Goal: Task Accomplishment & Management: Manage account settings

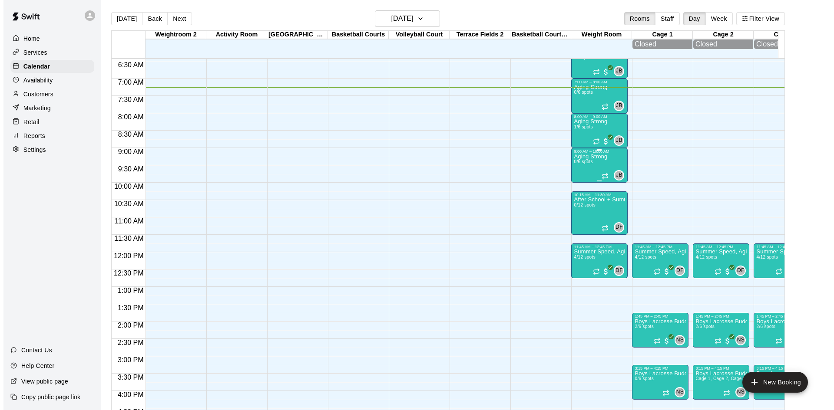
scroll to position [208, 0]
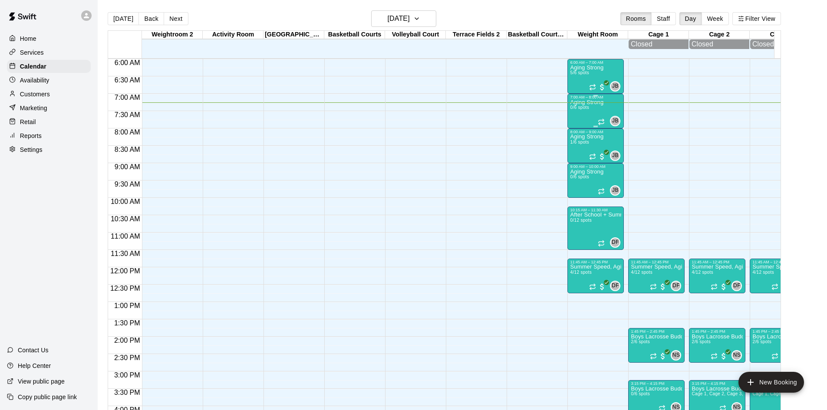
click at [592, 102] on p "Aging Strong" at bounding box center [586, 102] width 33 height 0
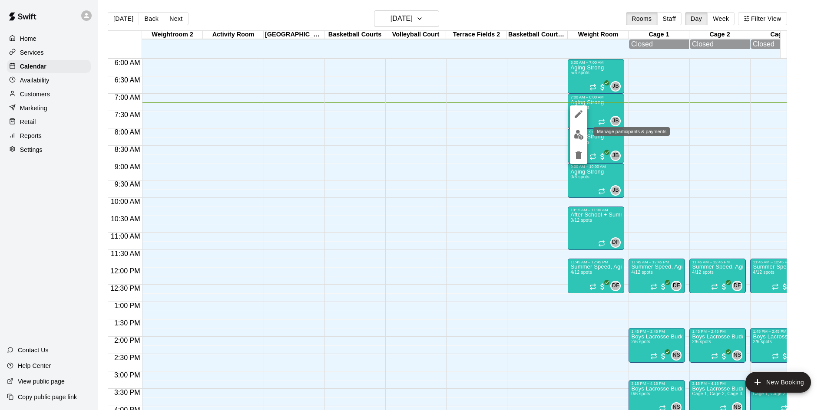
click at [577, 130] on img "edit" at bounding box center [579, 135] width 10 height 10
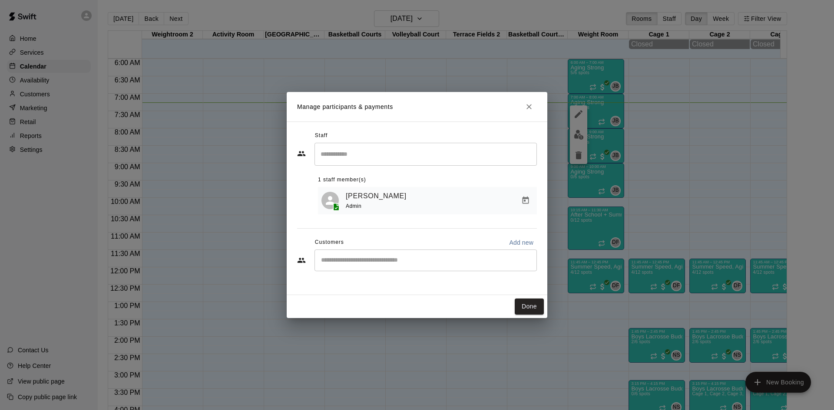
click at [390, 270] on div "​" at bounding box center [425, 261] width 222 height 22
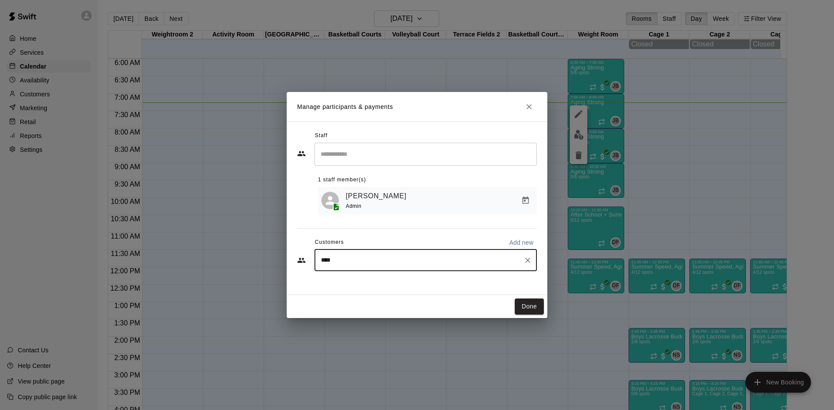
type input "*****"
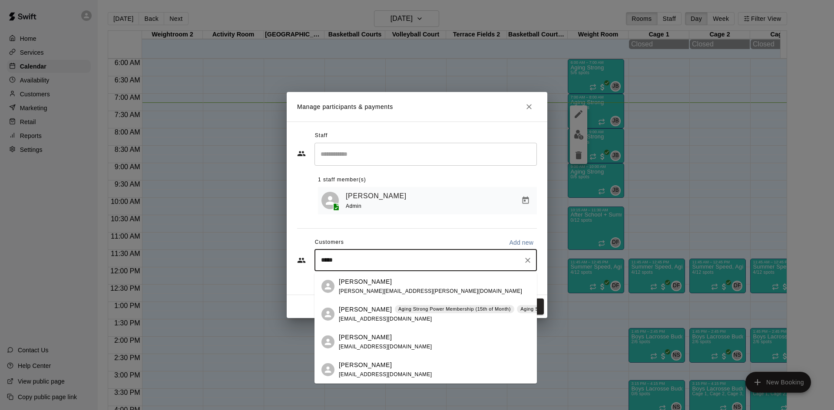
click at [393, 319] on span "emdtsherry@gmail.com" at bounding box center [385, 319] width 93 height 6
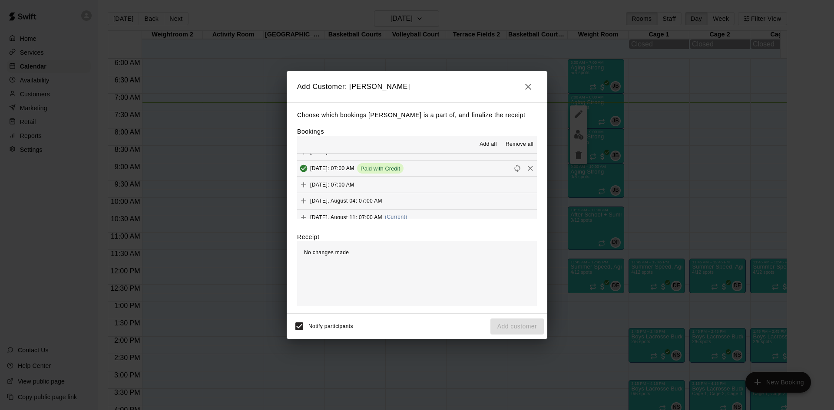
scroll to position [347, 0]
click at [423, 169] on button "Monday, August 11: 07:00 AM (Current)" at bounding box center [417, 174] width 240 height 16
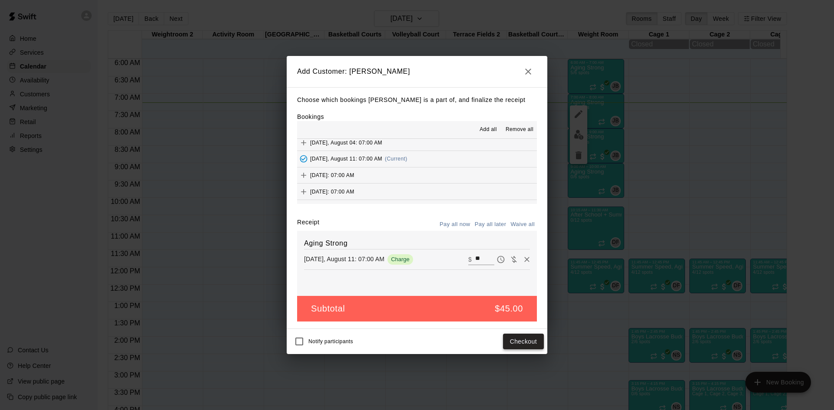
click at [514, 344] on button "Checkout" at bounding box center [523, 342] width 41 height 16
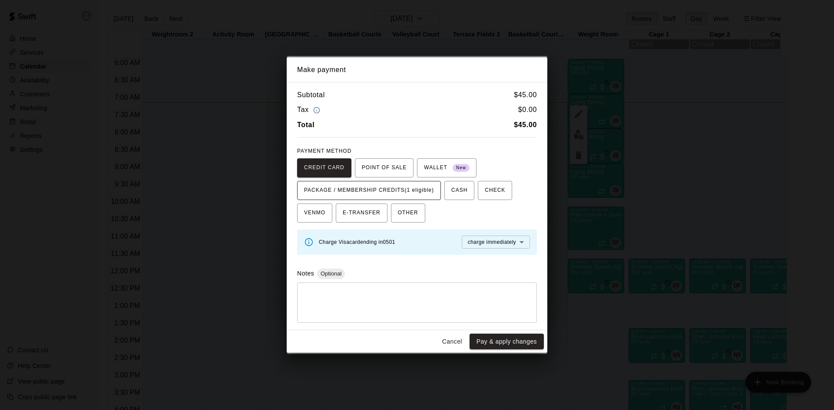
click at [428, 191] on span "PACKAGE / MEMBERSHIP CREDITS (1 eligible)" at bounding box center [369, 191] width 130 height 14
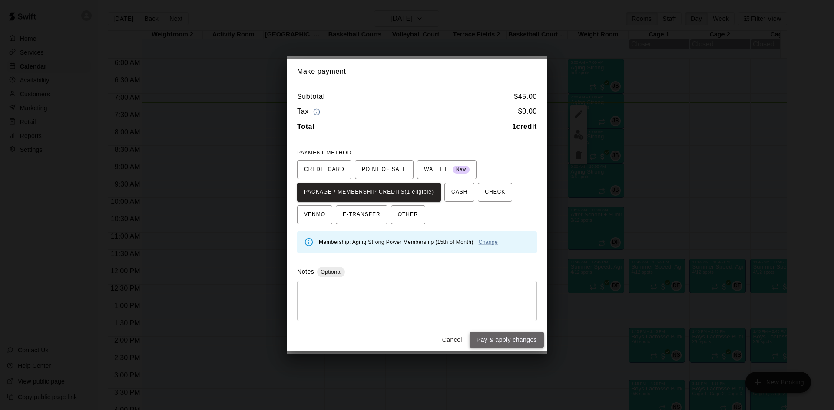
click at [486, 337] on button "Pay & apply changes" at bounding box center [506, 340] width 74 height 16
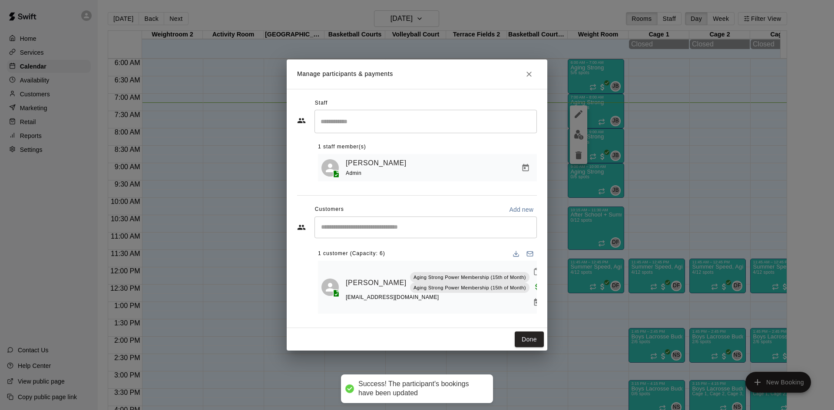
click at [439, 230] on input "Start typing to search customers..." at bounding box center [425, 227] width 214 height 9
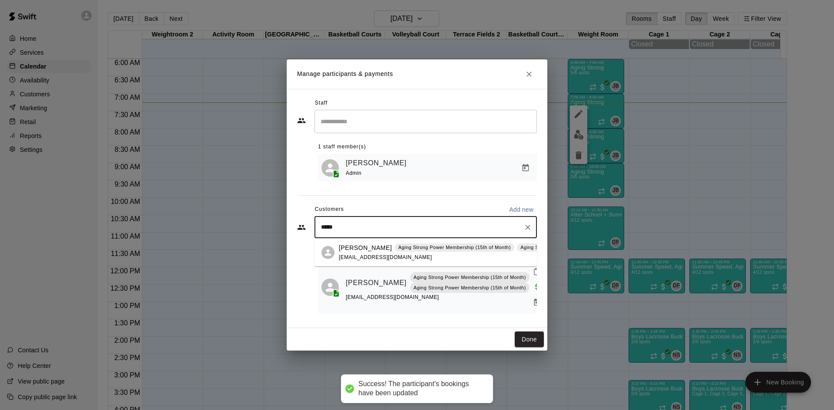
type input "******"
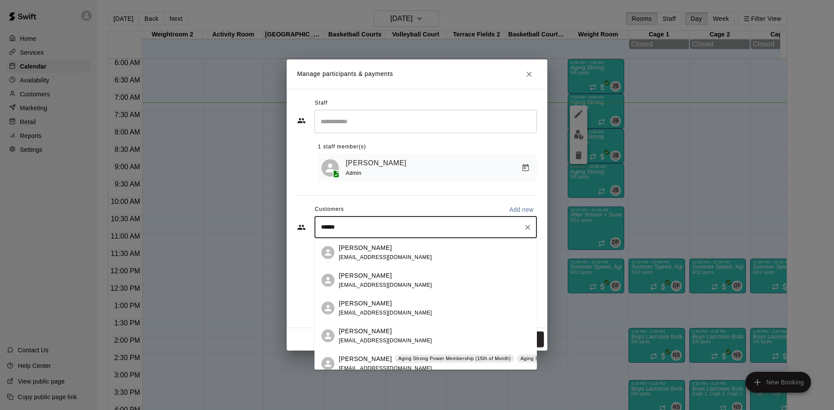
click at [398, 357] on p "Aging Strong Power Membership (15th of Month)" at bounding box center [454, 358] width 112 height 7
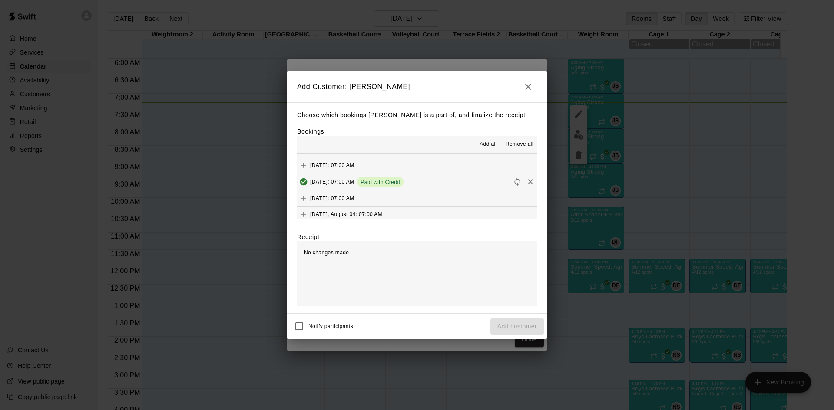
scroll to position [304, 0]
click at [402, 216] on span "(Current)" at bounding box center [396, 217] width 23 height 6
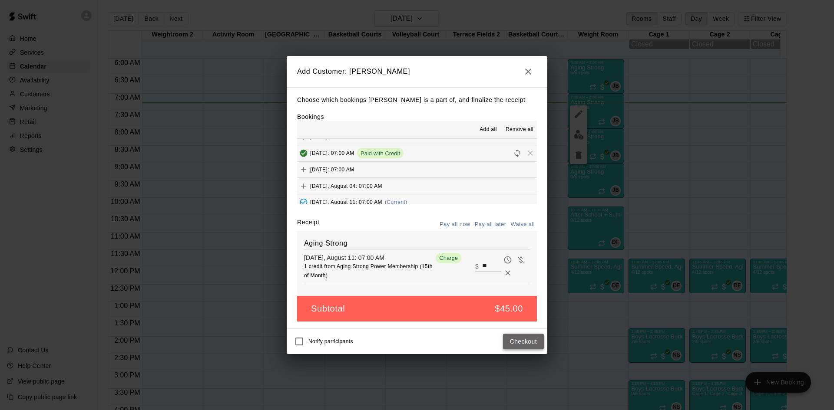
click at [518, 342] on button "Checkout" at bounding box center [523, 342] width 41 height 16
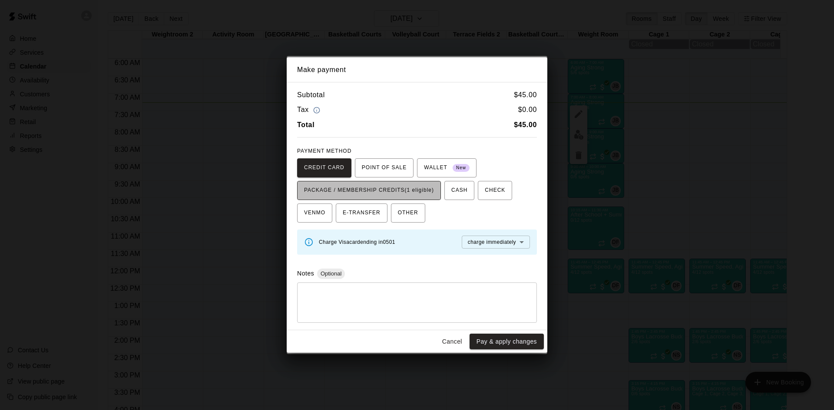
click at [430, 184] on span "PACKAGE / MEMBERSHIP CREDITS (1 eligible)" at bounding box center [369, 191] width 130 height 14
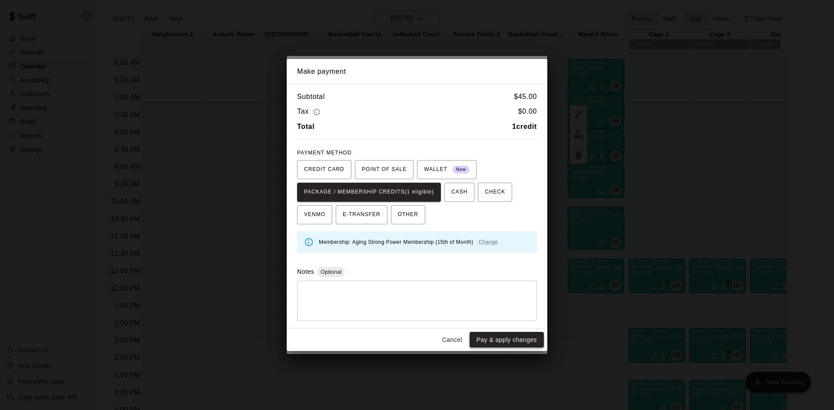
click at [491, 339] on button "Pay & apply changes" at bounding box center [506, 340] width 74 height 16
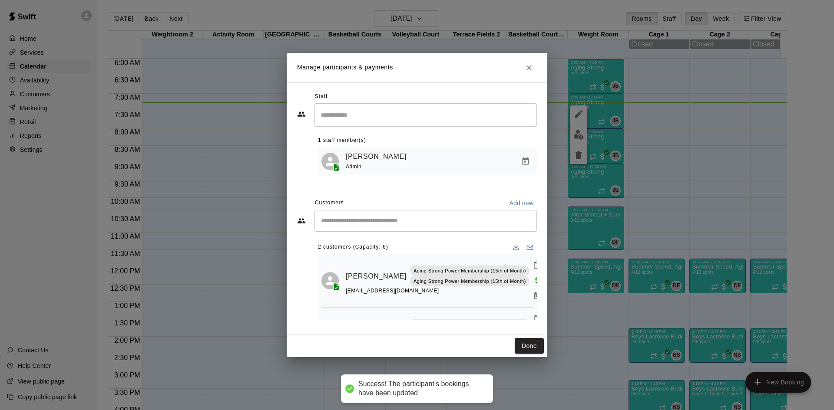
click at [408, 223] on input "Start typing to search customers..." at bounding box center [425, 221] width 214 height 9
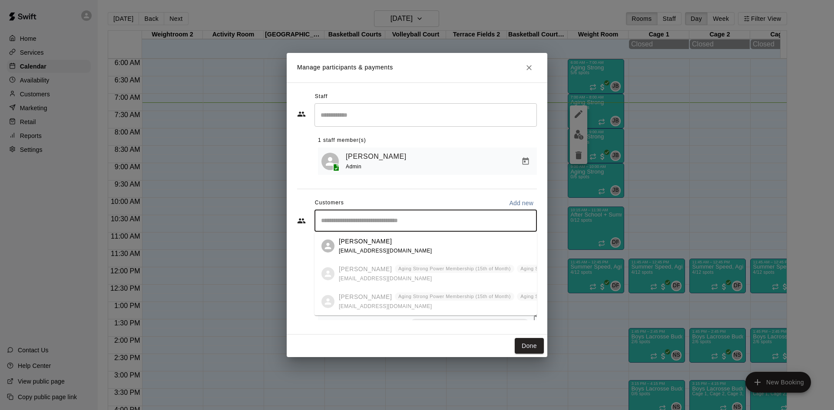
type input "*"
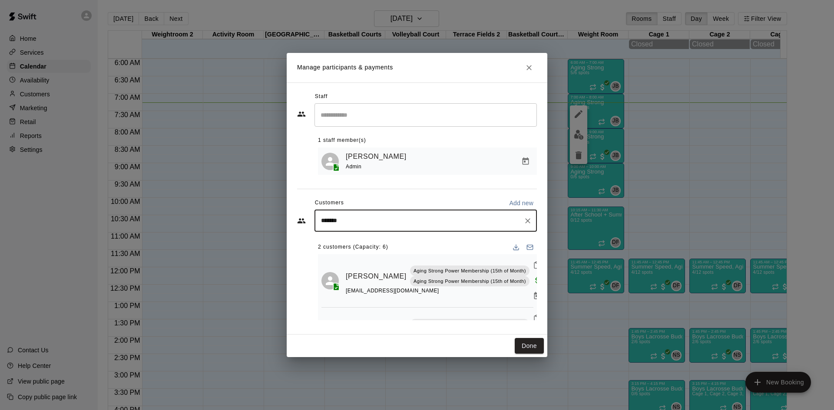
type input "********"
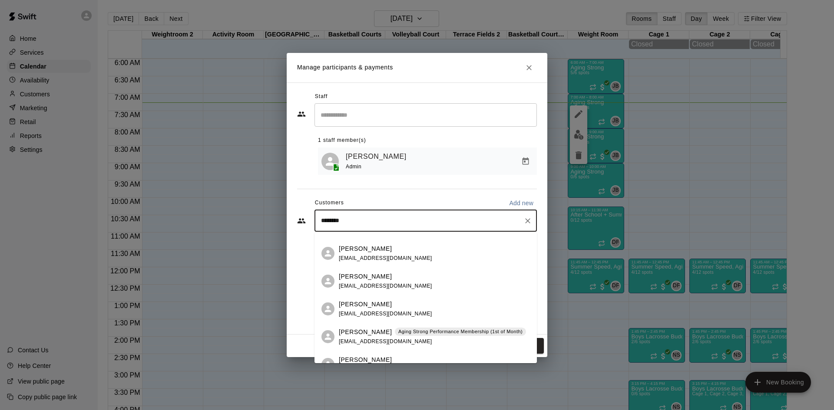
scroll to position [174, 0]
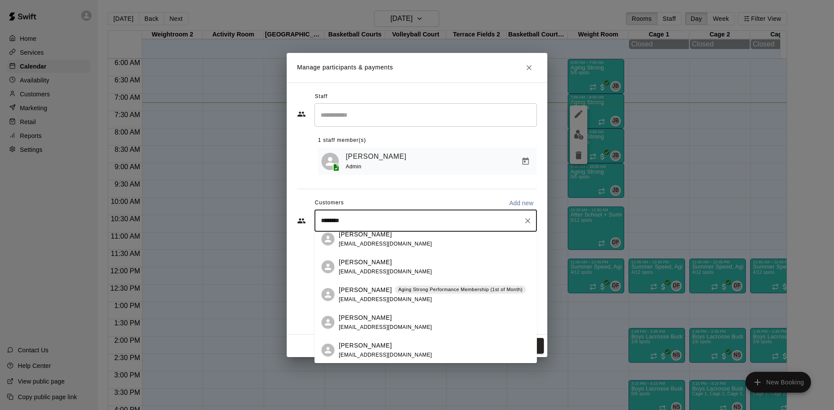
click at [399, 290] on p "Aging Strong Performance Membership (1st of Month)" at bounding box center [460, 289] width 124 height 7
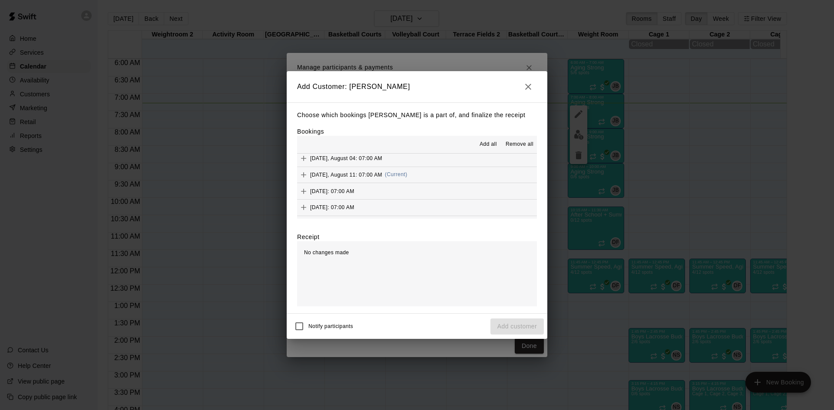
scroll to position [347, 0]
click at [393, 170] on div "Monday, August 11: 07:00 AM (Current)" at bounding box center [352, 174] width 110 height 13
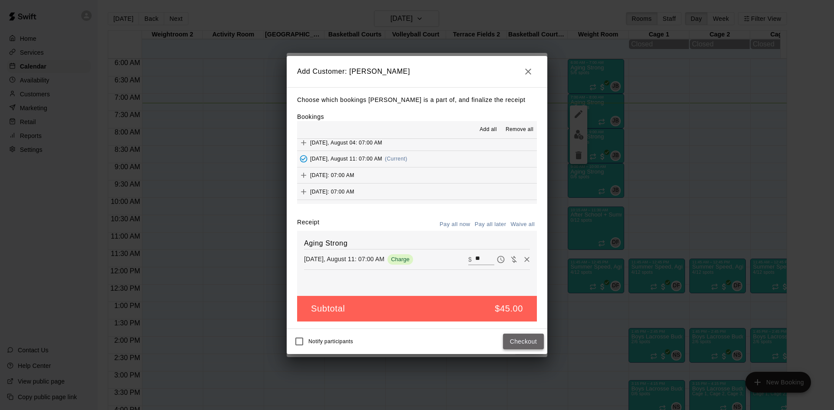
click at [515, 344] on button "Checkout" at bounding box center [523, 342] width 41 height 16
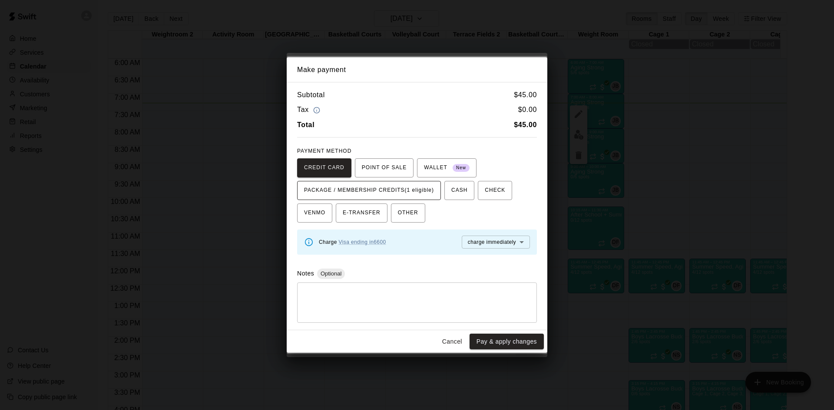
click at [427, 186] on span "PACKAGE / MEMBERSHIP CREDITS (1 eligible)" at bounding box center [369, 191] width 130 height 14
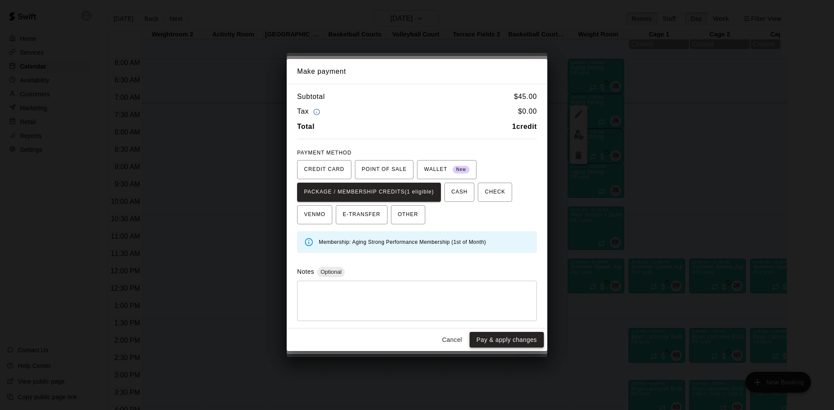
click at [505, 340] on button "Pay & apply changes" at bounding box center [506, 340] width 74 height 16
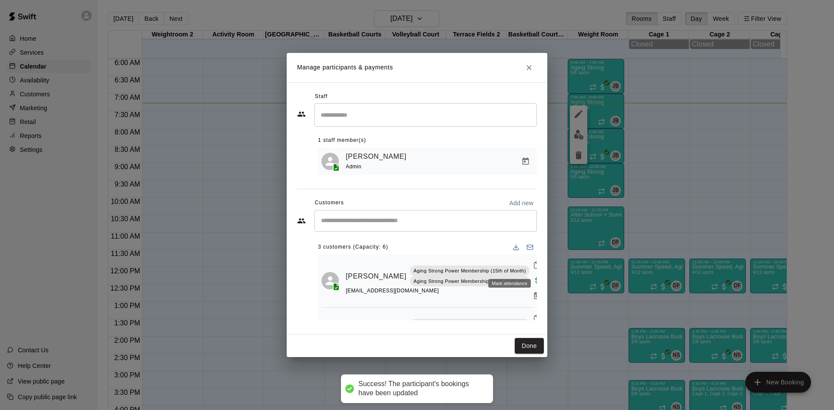
click at [533, 267] on icon "Mark attendance" at bounding box center [537, 265] width 8 height 8
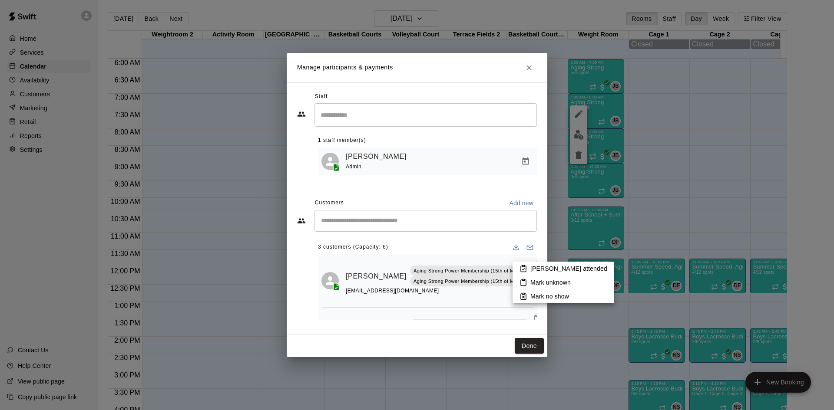
click at [533, 270] on p "Mark attended" at bounding box center [568, 268] width 77 height 9
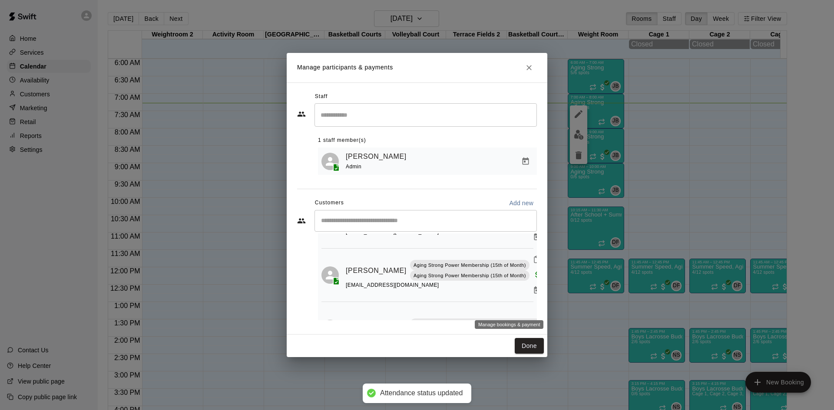
scroll to position [43, 0]
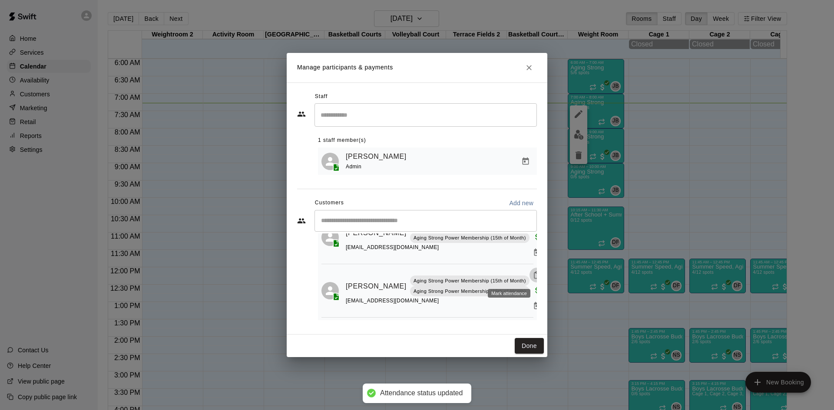
click at [533, 272] on icon "Mark attendance" at bounding box center [537, 275] width 8 height 8
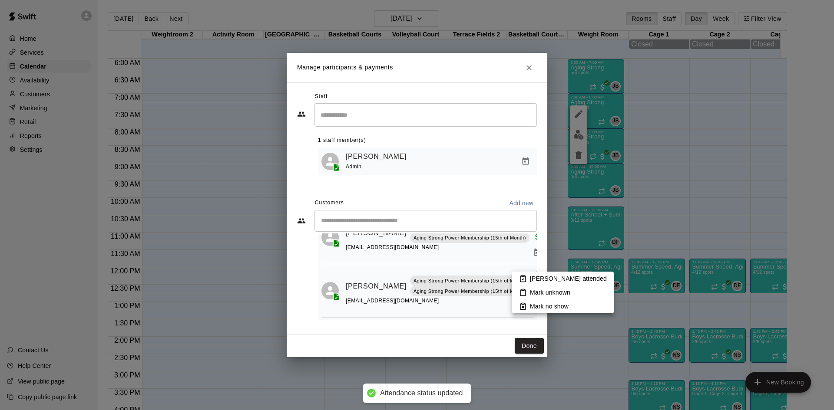
click at [531, 275] on p "Mark attended" at bounding box center [568, 278] width 77 height 9
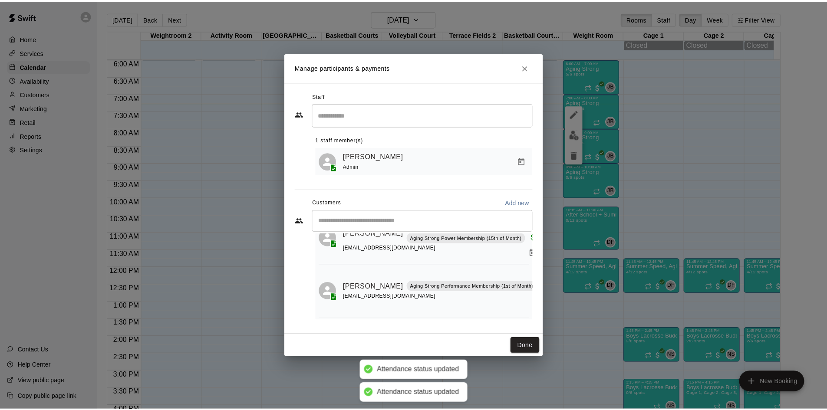
scroll to position [98, 0]
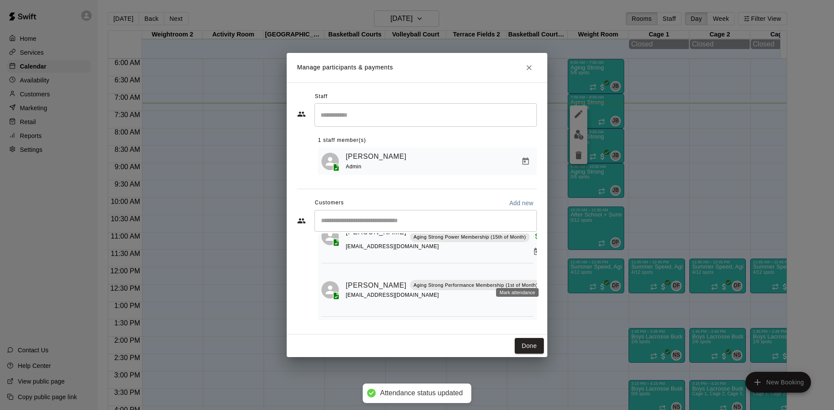
click at [546, 275] on icon "Mark attendance" at bounding box center [548, 275] width 5 height 6
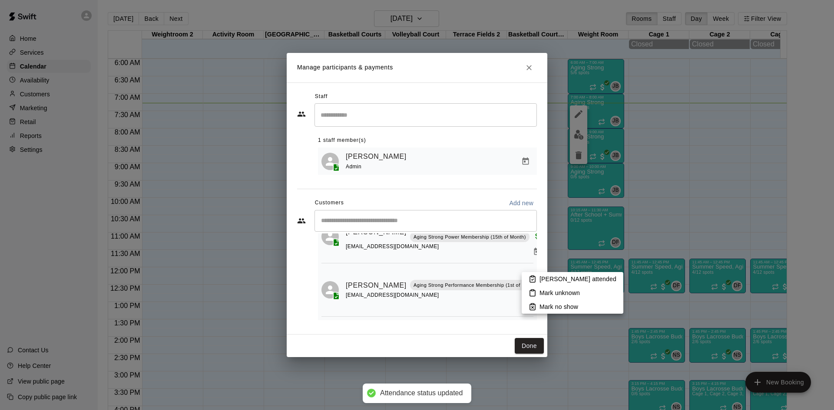
click at [531, 278] on icon at bounding box center [532, 279] width 8 height 8
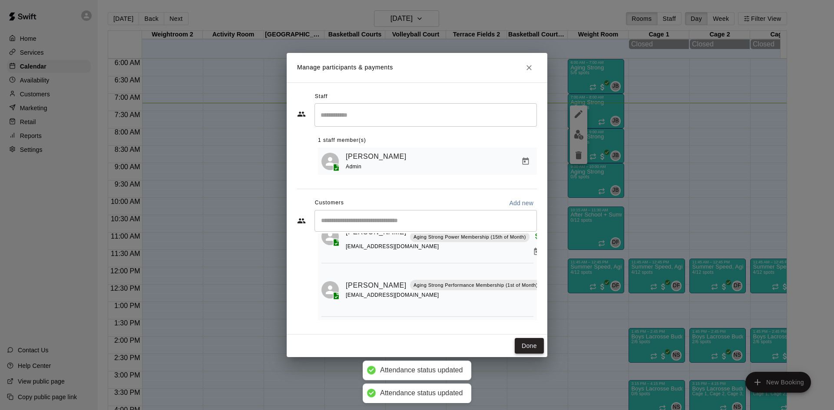
click at [538, 348] on button "Done" at bounding box center [529, 346] width 29 height 16
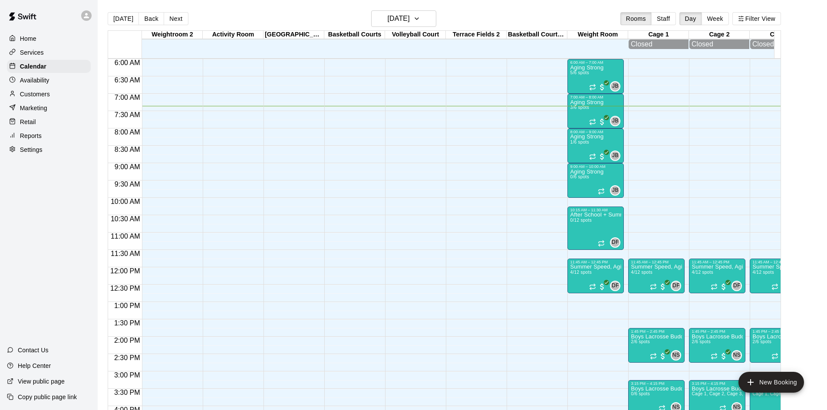
scroll to position [14, 0]
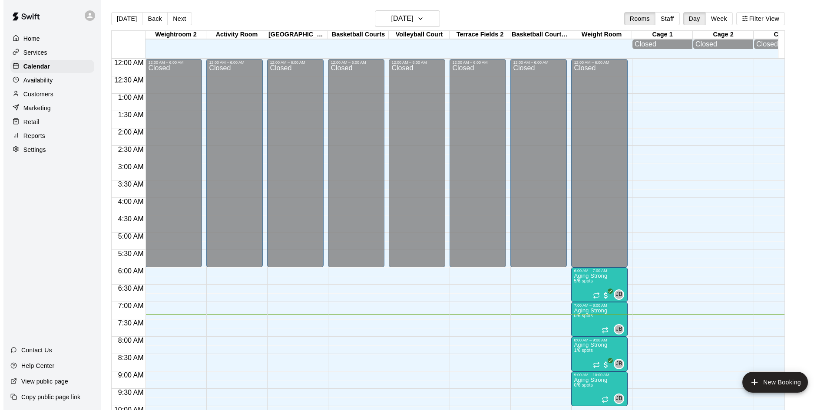
scroll to position [252, 0]
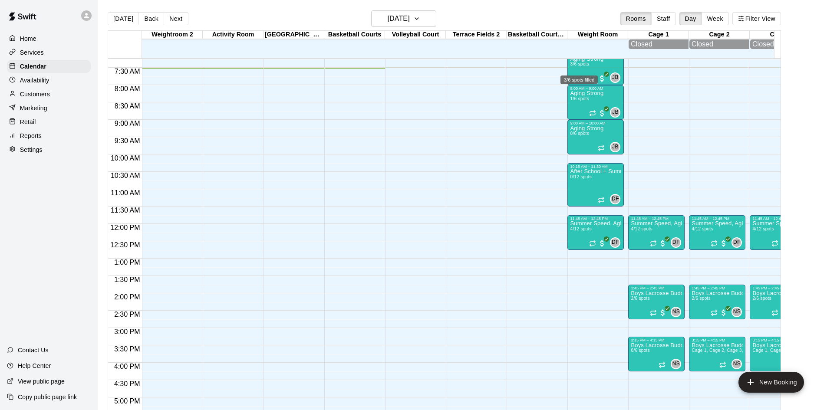
click at [588, 66] on span "3/6 spots" at bounding box center [579, 64] width 19 height 5
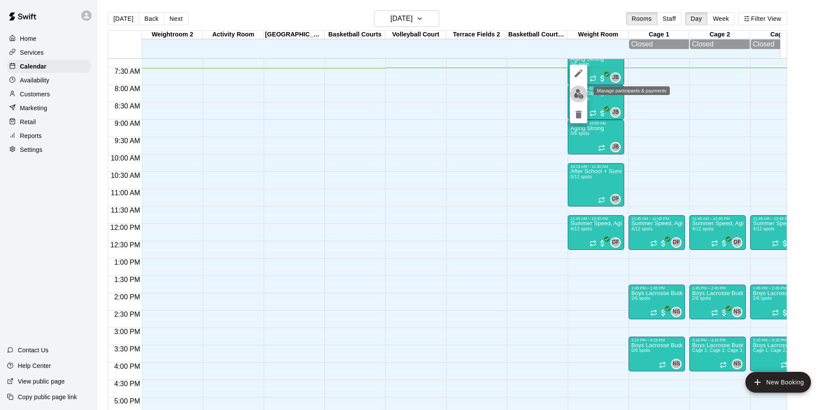
click at [577, 94] on img "edit" at bounding box center [579, 94] width 10 height 10
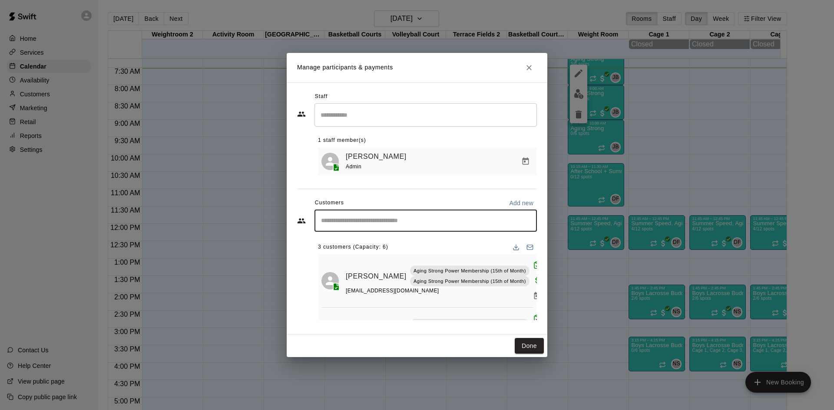
click at [380, 223] on input "Start typing to search customers..." at bounding box center [425, 221] width 214 height 9
type input "*****"
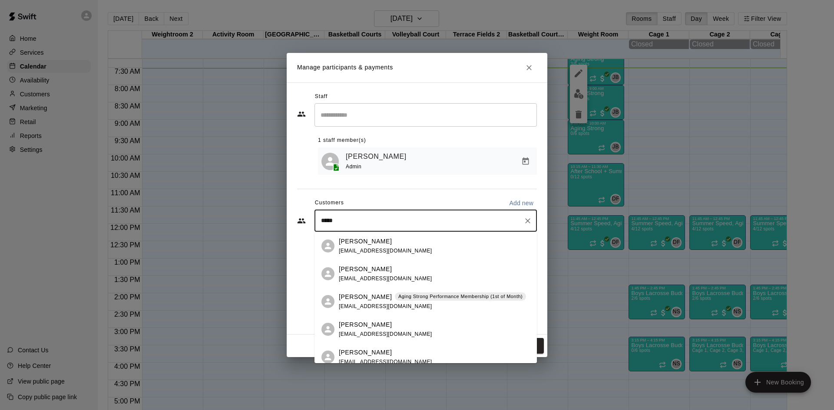
click at [395, 294] on span "Aging Strong Performance Membership (1st of Month)" at bounding box center [460, 296] width 131 height 7
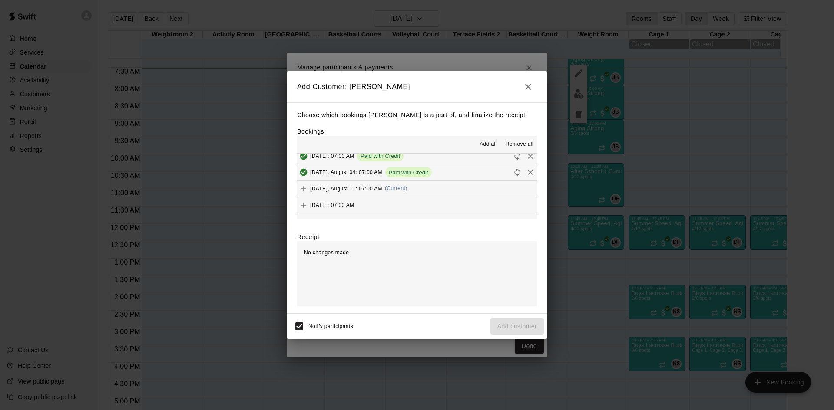
scroll to position [347, 0]
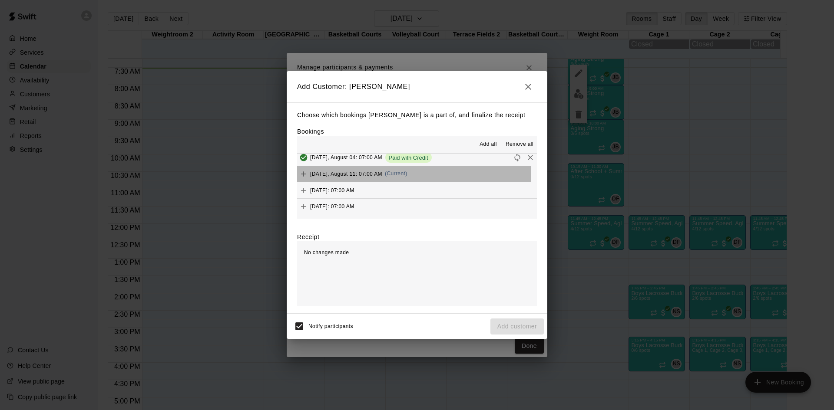
click at [409, 172] on button "Monday, August 11: 07:00 AM (Current)" at bounding box center [417, 174] width 240 height 16
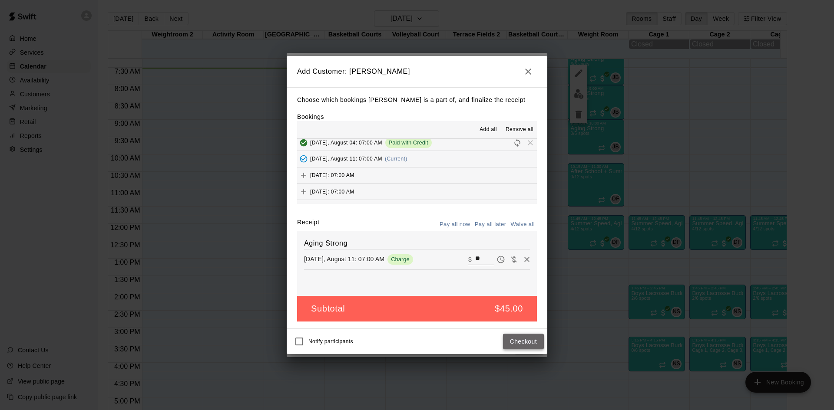
click at [518, 343] on button "Checkout" at bounding box center [523, 342] width 41 height 16
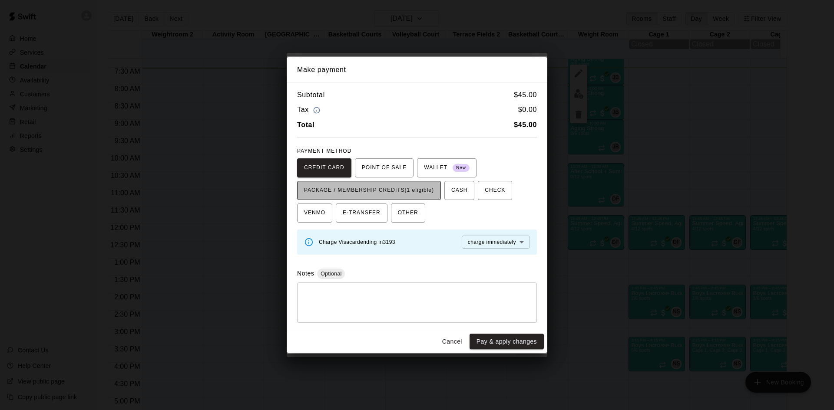
click at [431, 192] on span "PACKAGE / MEMBERSHIP CREDITS (1 eligible)" at bounding box center [369, 191] width 130 height 14
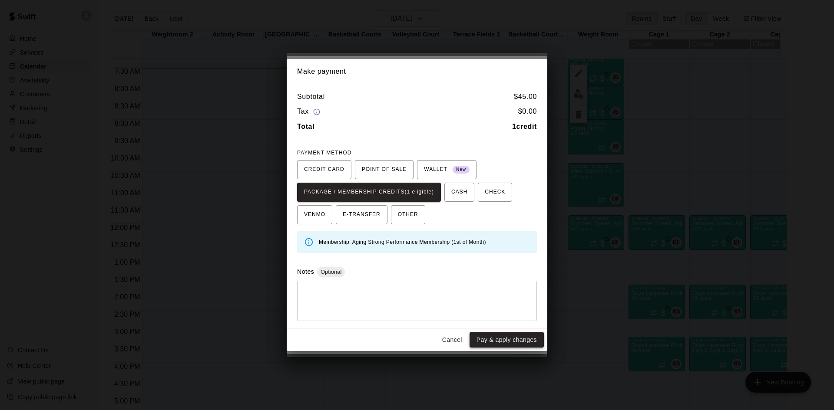
click at [505, 342] on button "Pay & apply changes" at bounding box center [506, 340] width 74 height 16
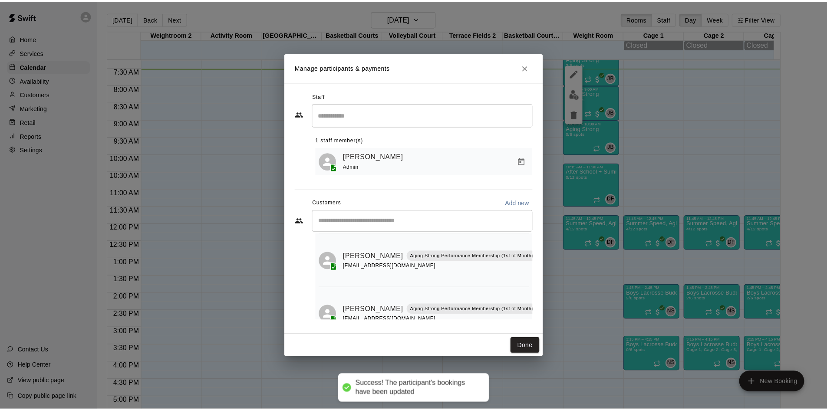
scroll to position [108, 0]
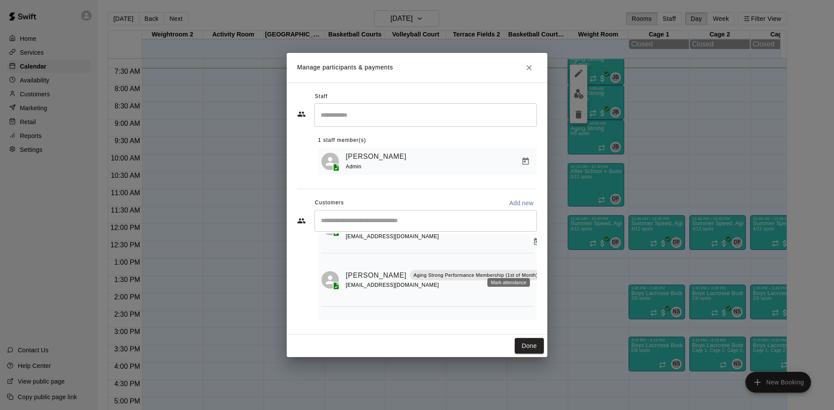
click at [544, 268] on icon "Mark attendance" at bounding box center [548, 265] width 8 height 8
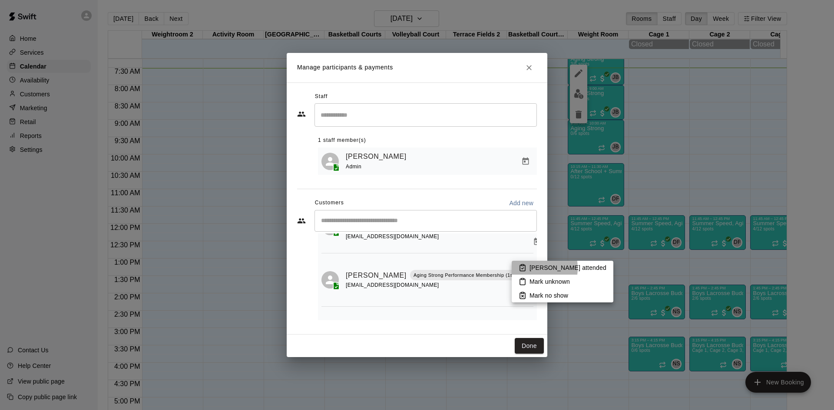
click at [527, 268] on li "Mark attended" at bounding box center [562, 268] width 102 height 14
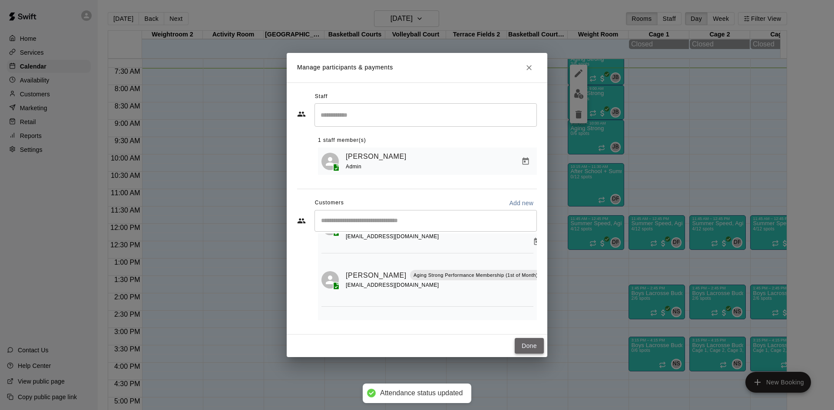
click at [524, 344] on button "Done" at bounding box center [529, 346] width 29 height 16
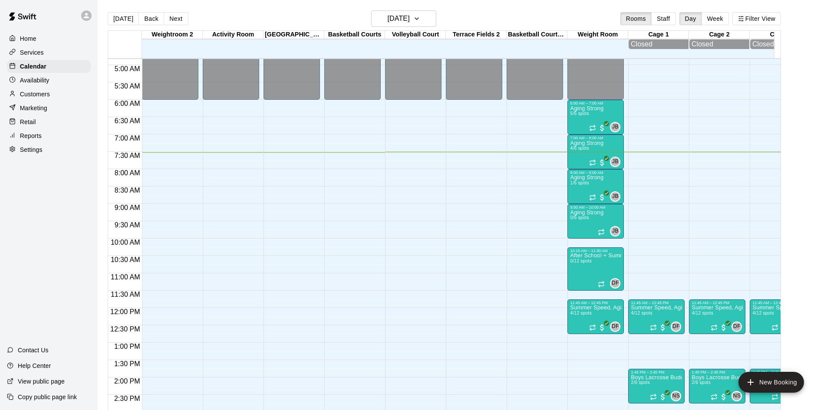
scroll to position [165, 0]
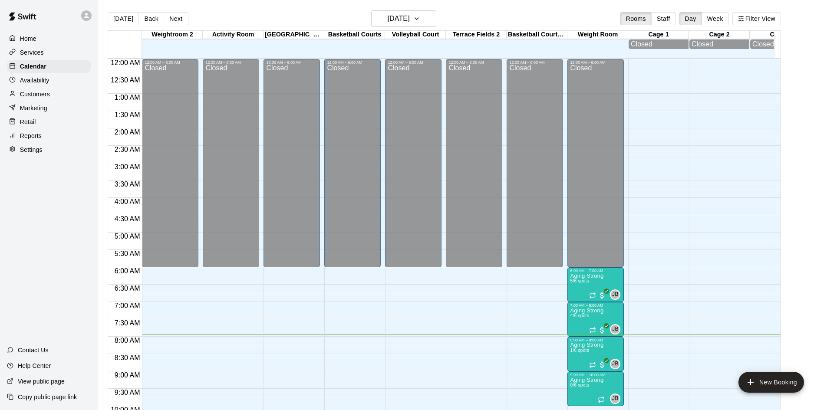
scroll to position [270, 0]
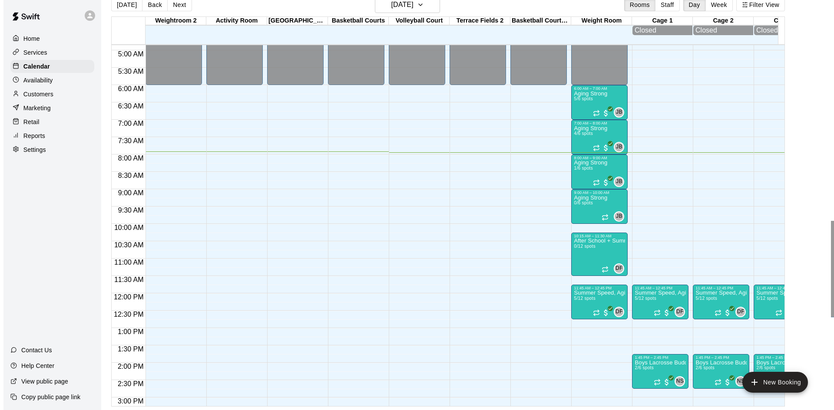
scroll to position [184, 0]
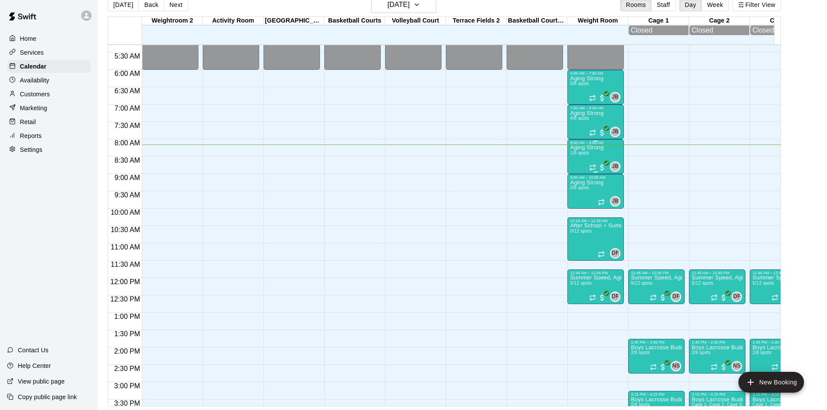
click at [584, 148] on p "Aging Strong" at bounding box center [586, 148] width 33 height 0
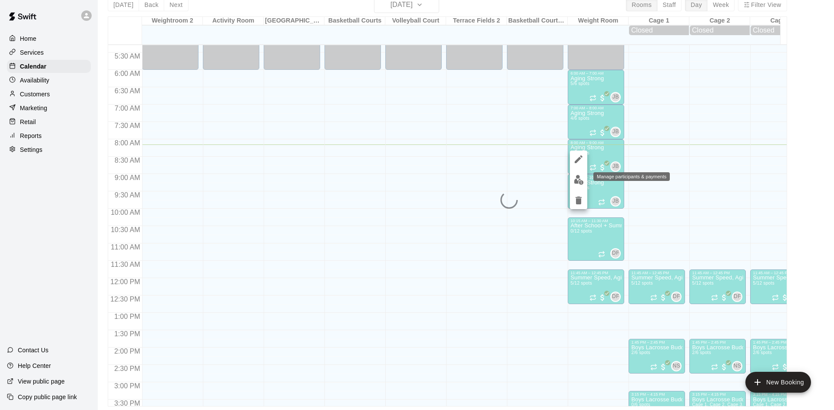
click at [584, 181] on button "edit" at bounding box center [578, 180] width 17 height 17
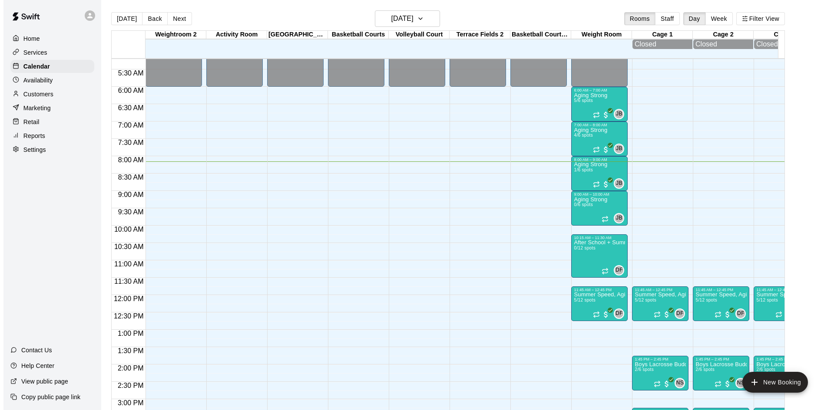
scroll to position [196, 0]
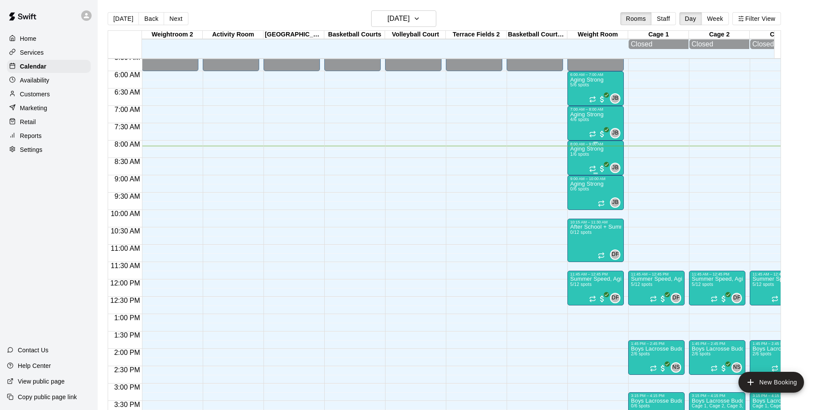
click at [581, 149] on p "Aging Strong" at bounding box center [586, 149] width 33 height 0
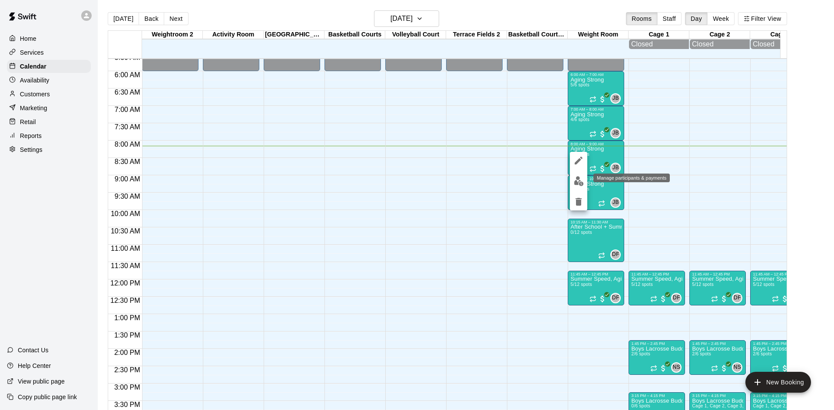
click at [581, 178] on img "edit" at bounding box center [579, 181] width 10 height 10
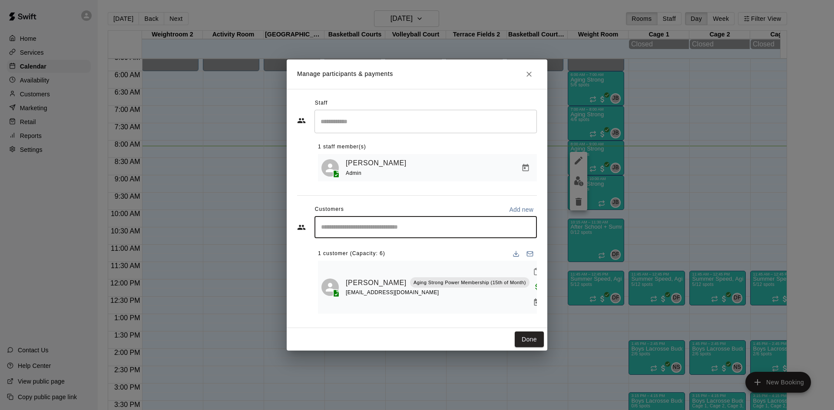
click at [394, 232] on input "Start typing to search customers..." at bounding box center [425, 227] width 214 height 9
type input "*****"
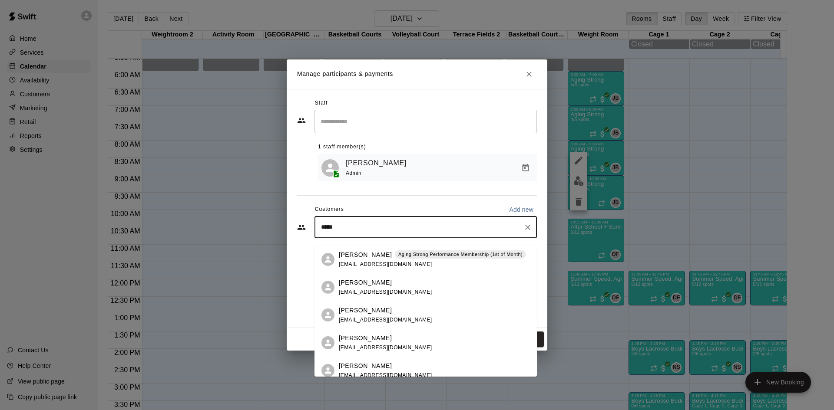
click at [383, 258] on p "James Sheldon" at bounding box center [365, 255] width 53 height 9
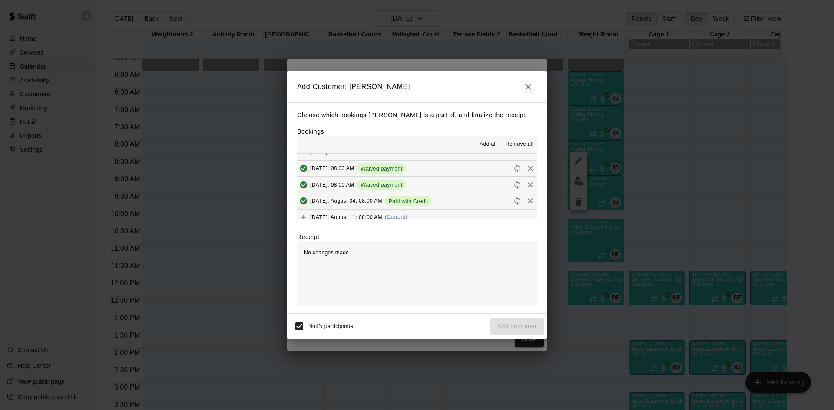
scroll to position [347, 0]
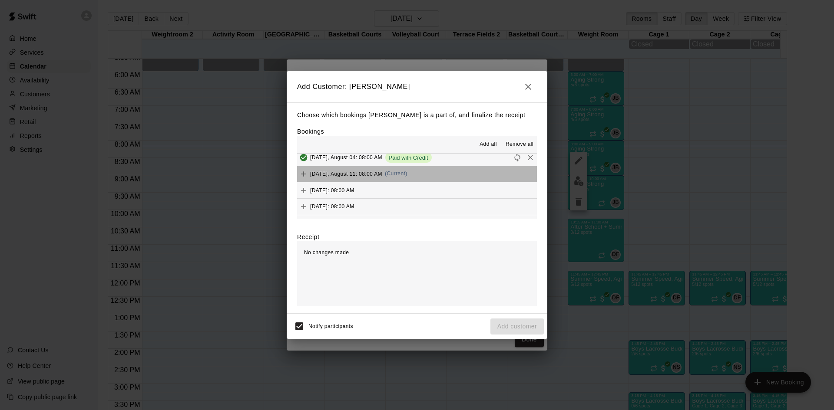
click at [421, 178] on button "[DATE], August 11: 08:00 AM (Current)" at bounding box center [417, 174] width 240 height 16
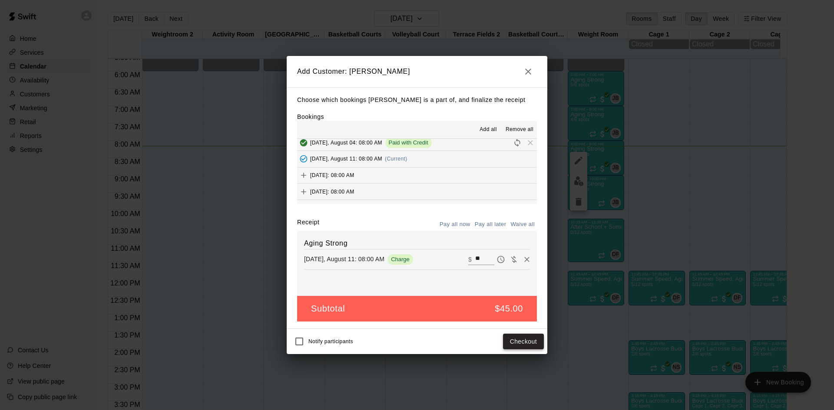
click at [523, 343] on button "Checkout" at bounding box center [523, 342] width 41 height 16
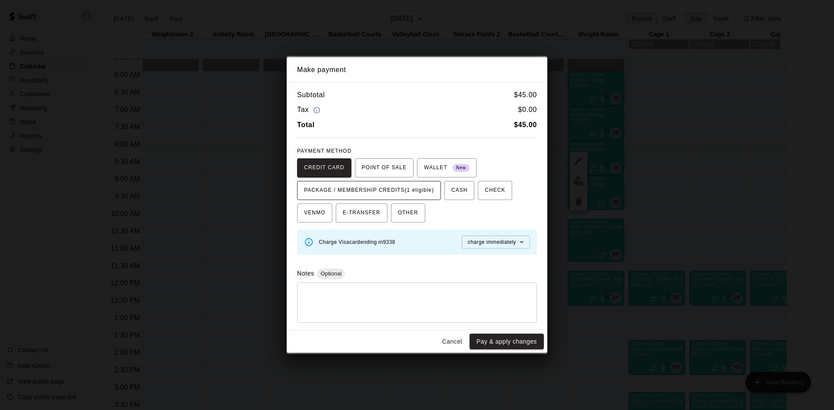
click at [432, 196] on span "PACKAGE / MEMBERSHIP CREDITS (1 eligible)" at bounding box center [369, 191] width 130 height 14
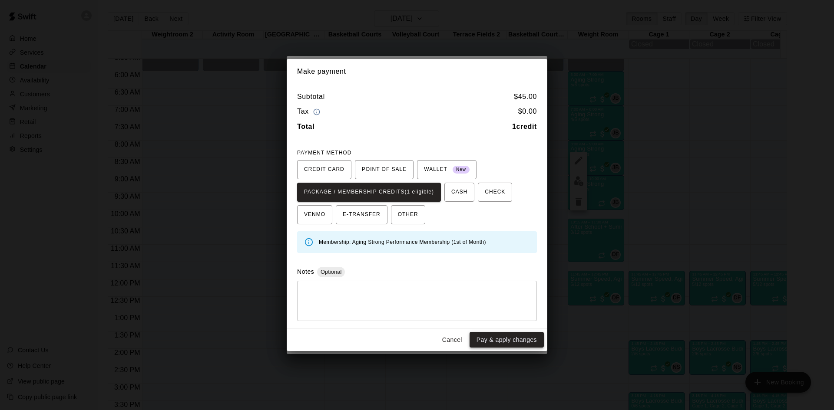
click at [515, 340] on button "Pay & apply changes" at bounding box center [506, 340] width 74 height 16
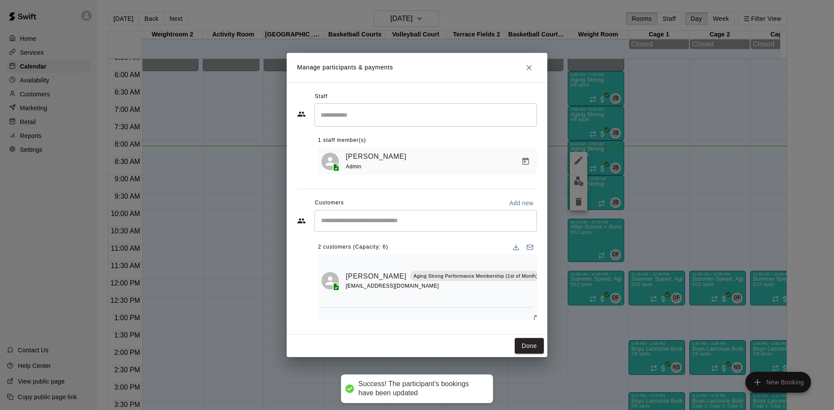
scroll to position [0, 0]
click at [544, 263] on icon "Mark attendance" at bounding box center [548, 265] width 8 height 8
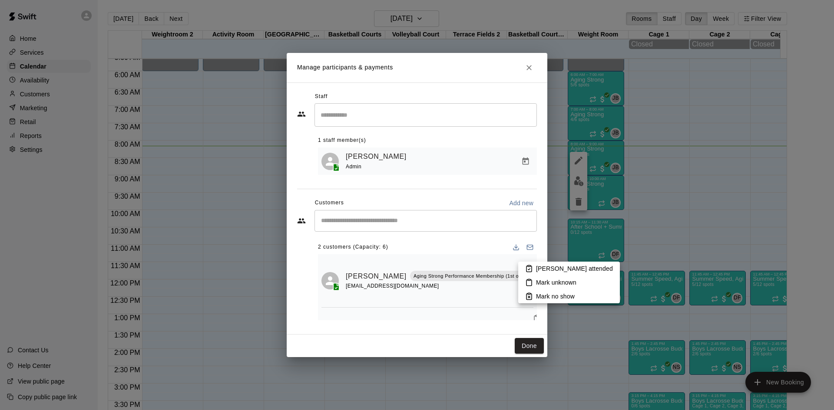
click at [538, 268] on p "Mark attended" at bounding box center [574, 268] width 77 height 9
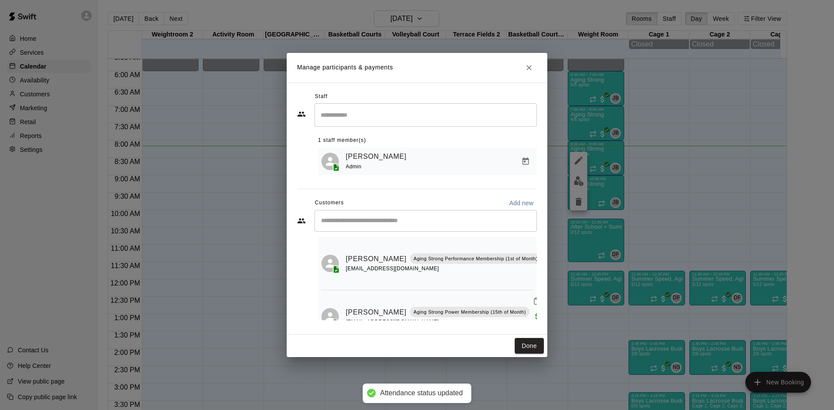
scroll to position [20, 0]
click at [534, 300] on icon "Mark attendance" at bounding box center [536, 300] width 5 height 6
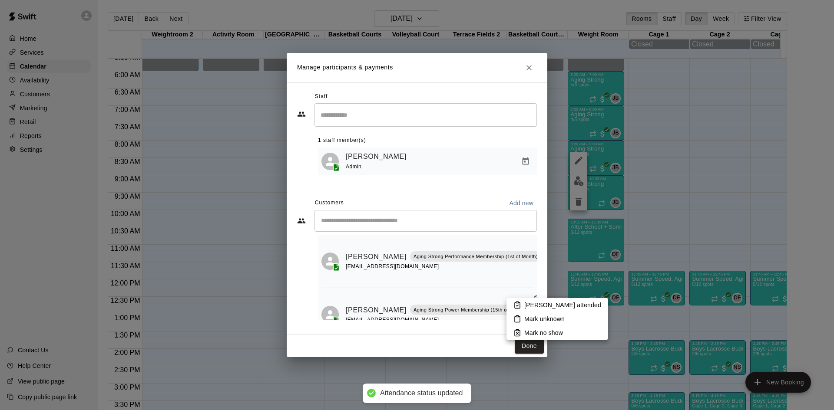
click at [531, 307] on p "Mark attended" at bounding box center [562, 305] width 77 height 9
drag, startPoint x: 527, startPoint y: 342, endPoint x: 392, endPoint y: 193, distance: 201.0
click at [527, 342] on button "Done" at bounding box center [529, 346] width 29 height 16
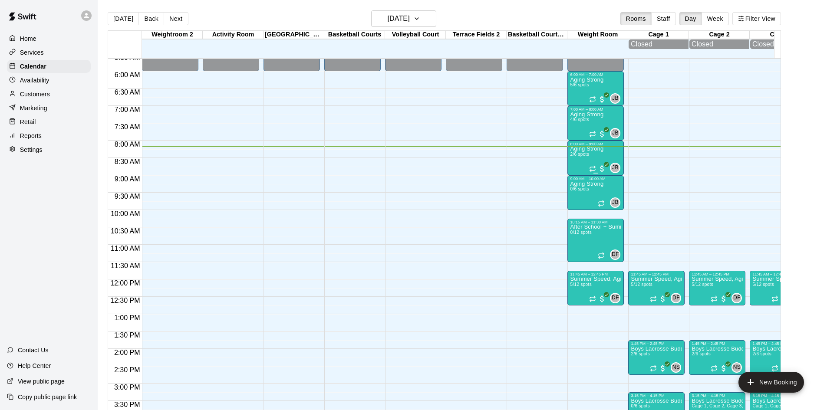
click at [589, 156] on div "Aging Strong 2/6 spots" at bounding box center [586, 351] width 33 height 410
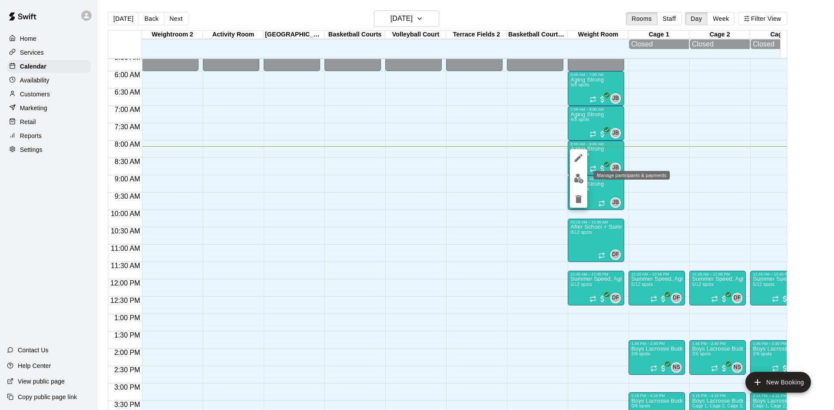
click at [581, 177] on img "edit" at bounding box center [579, 179] width 10 height 10
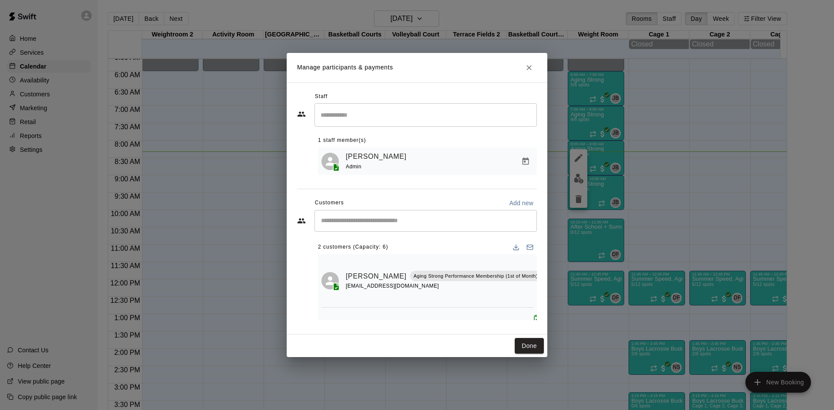
click at [365, 111] on input "Search staff" at bounding box center [425, 114] width 214 height 15
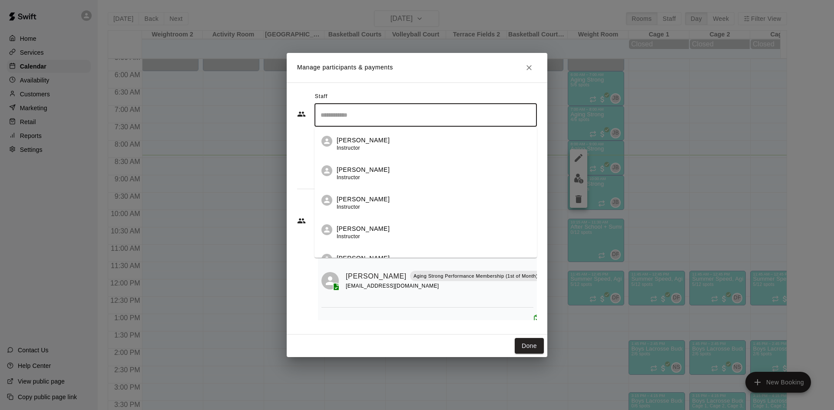
click at [287, 154] on div "Staff ​ Candice Hofmann Instructor Colin Foehl Instructor Kari Seeber Williams …" at bounding box center [417, 208] width 261 height 252
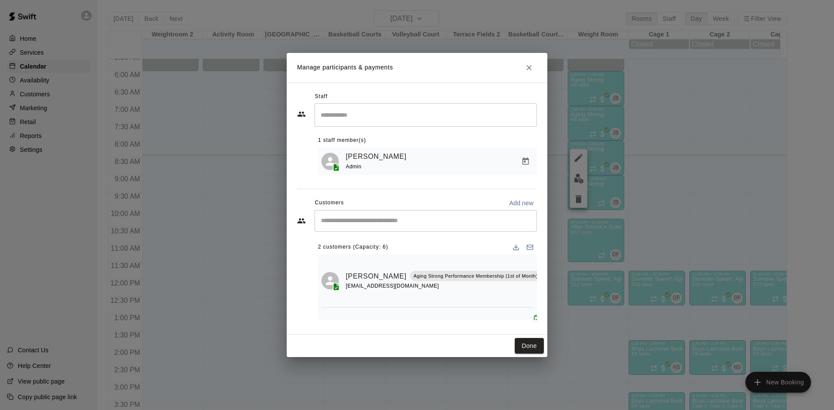
click at [327, 222] on input "Start typing to search customers..." at bounding box center [425, 221] width 214 height 9
type input "*******"
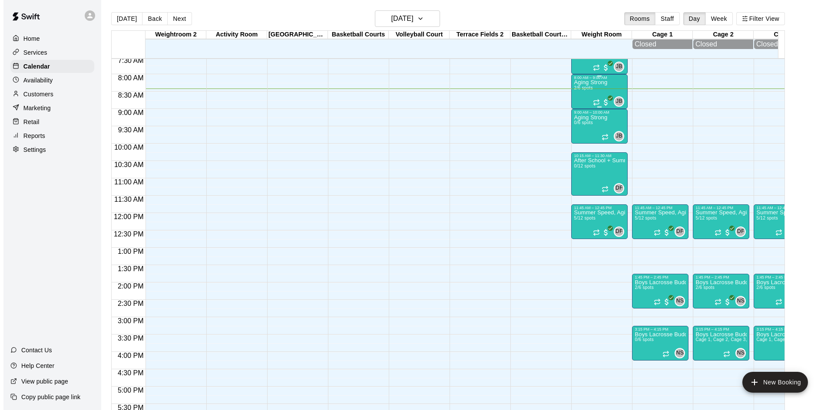
scroll to position [206, 0]
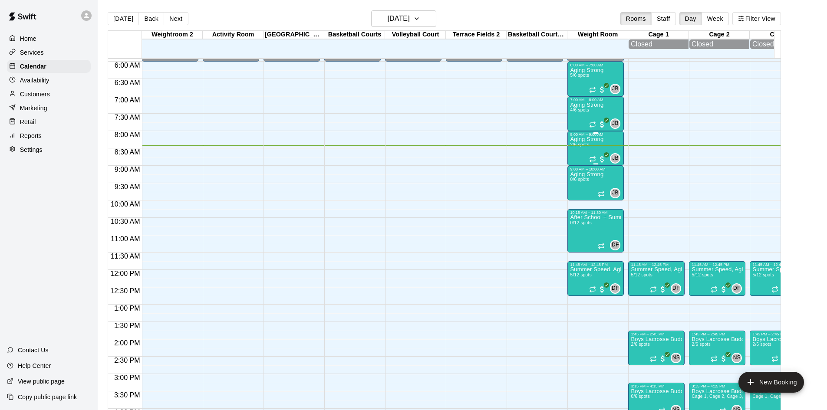
click at [584, 139] on p "Aging Strong" at bounding box center [586, 139] width 33 height 0
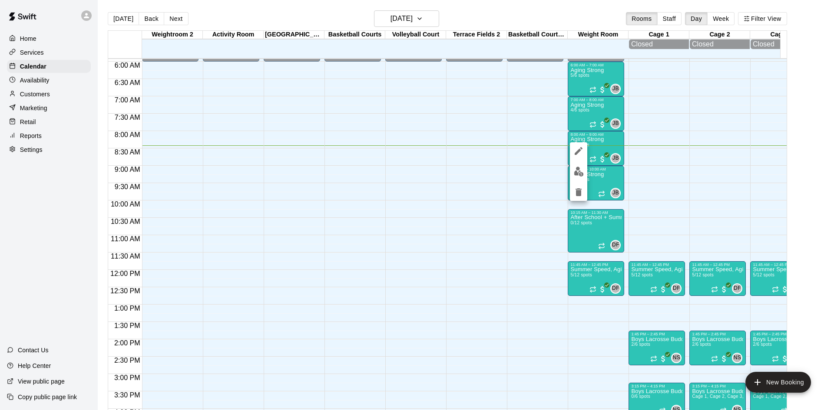
click at [578, 166] on button "edit" at bounding box center [578, 171] width 17 height 17
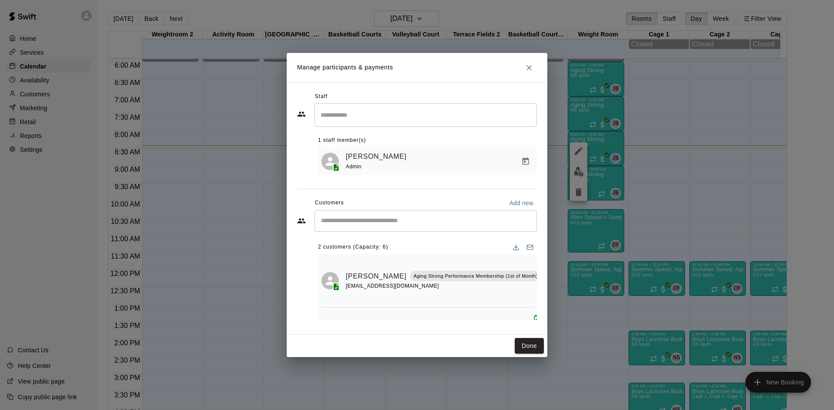
click at [386, 222] on input "Start typing to search customers..." at bounding box center [425, 221] width 214 height 9
type input "*******"
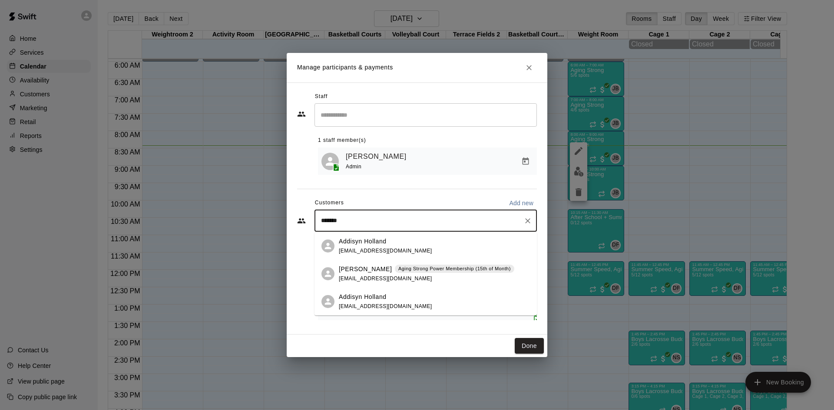
click at [395, 267] on span "Aging Strong Power Membership (15th of Month)" at bounding box center [454, 268] width 119 height 7
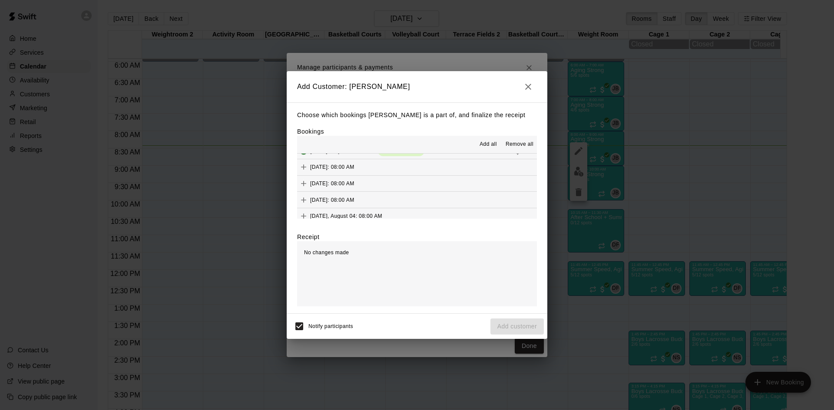
scroll to position [304, 0]
click at [402, 215] on span "(Current)" at bounding box center [396, 217] width 23 height 6
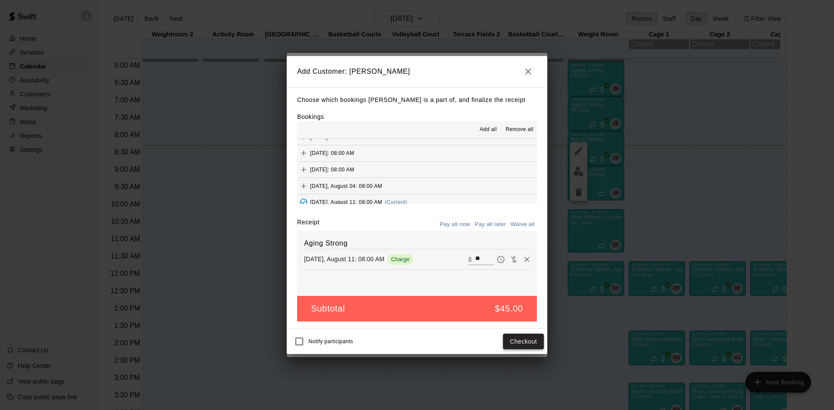
click at [514, 343] on button "Checkout" at bounding box center [523, 342] width 41 height 16
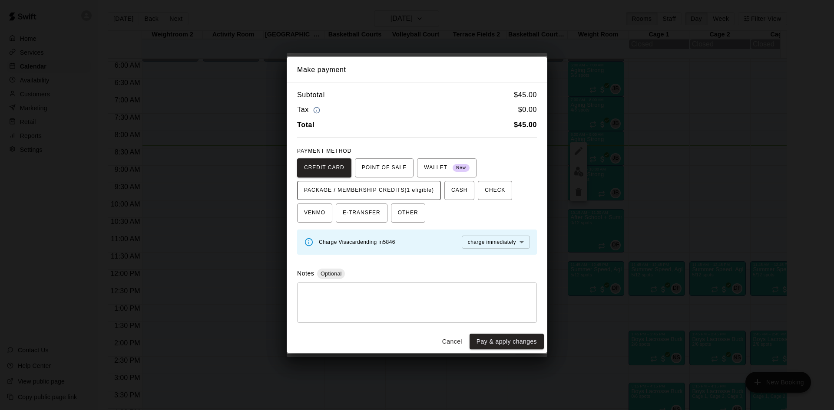
click at [407, 193] on span "PACKAGE / MEMBERSHIP CREDITS (1 eligible)" at bounding box center [369, 191] width 130 height 14
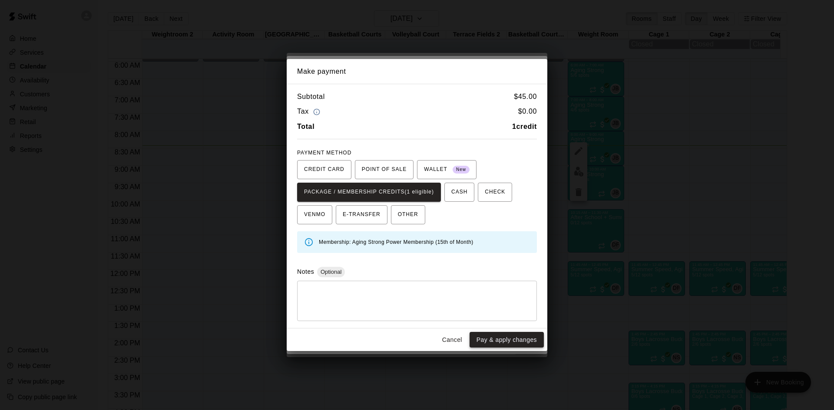
click at [485, 341] on button "Pay & apply changes" at bounding box center [506, 340] width 74 height 16
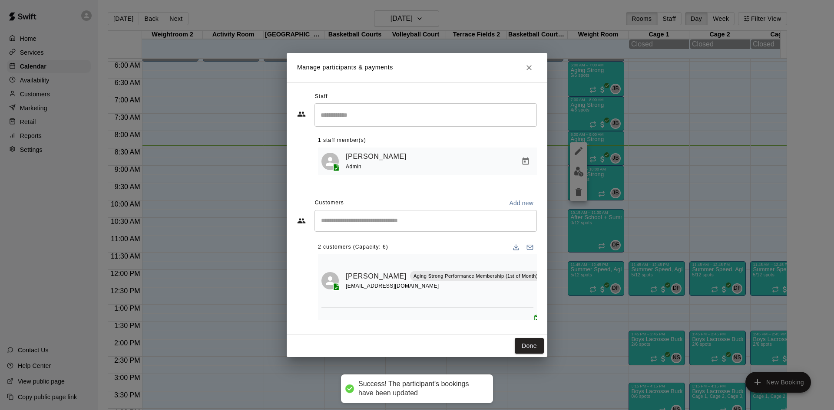
scroll to position [0, 0]
click at [415, 223] on input "Start typing to search customers..." at bounding box center [425, 221] width 214 height 9
type input "*****"
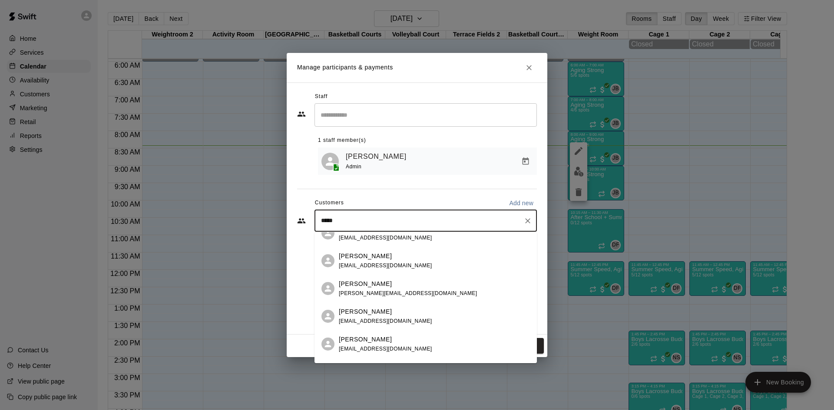
scroll to position [136, 0]
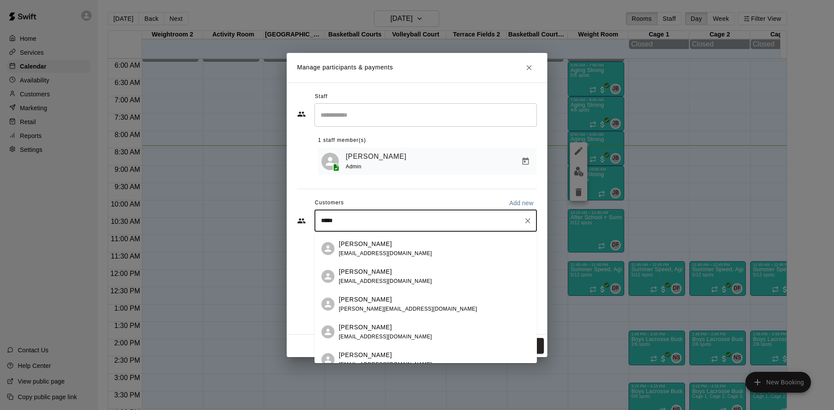
click at [399, 272] on div "[PERSON_NAME] [EMAIL_ADDRESS][DOMAIN_NAME]" at bounding box center [434, 276] width 191 height 19
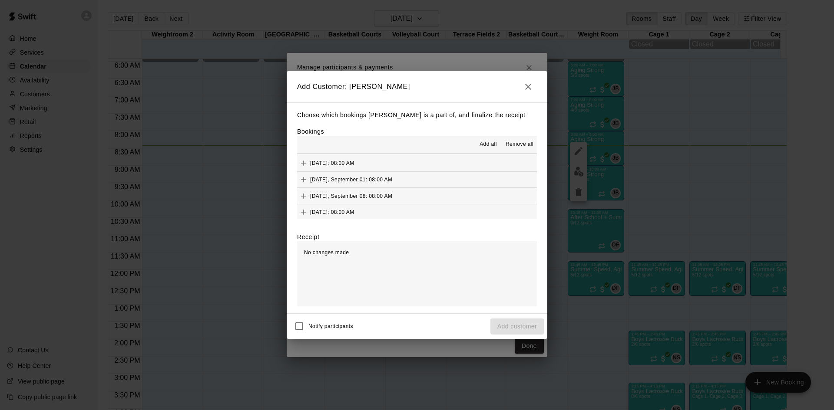
scroll to position [347, 0]
click at [407, 179] on div "[DATE], August 11: 08:00 AM (Current)" at bounding box center [352, 174] width 110 height 13
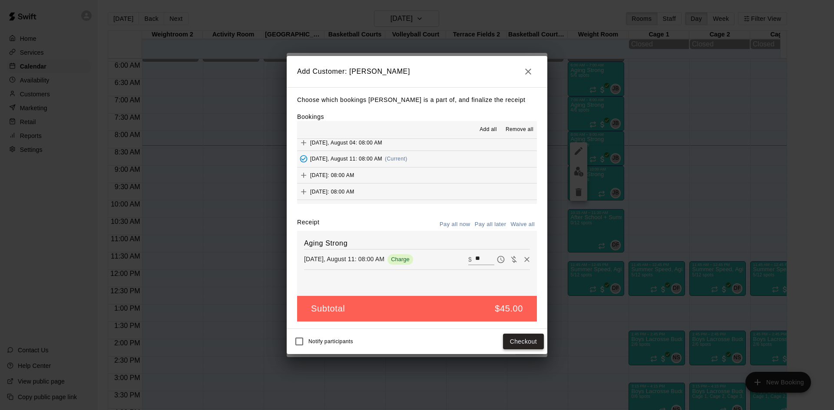
click at [521, 335] on button "Checkout" at bounding box center [523, 342] width 41 height 16
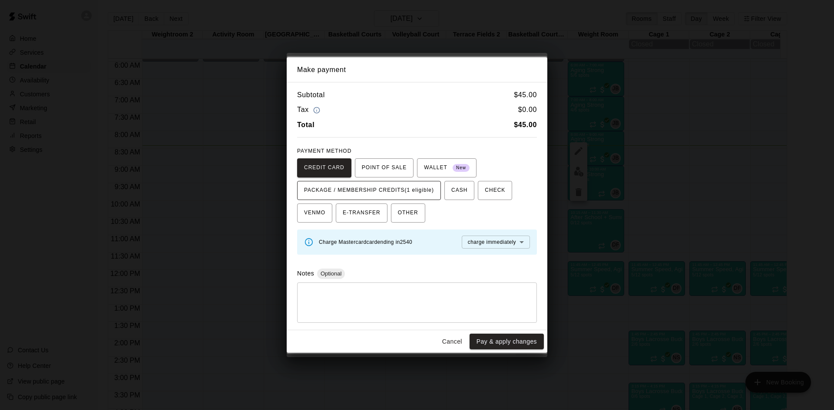
click at [424, 188] on span "PACKAGE / MEMBERSHIP CREDITS (1 eligible)" at bounding box center [369, 191] width 130 height 14
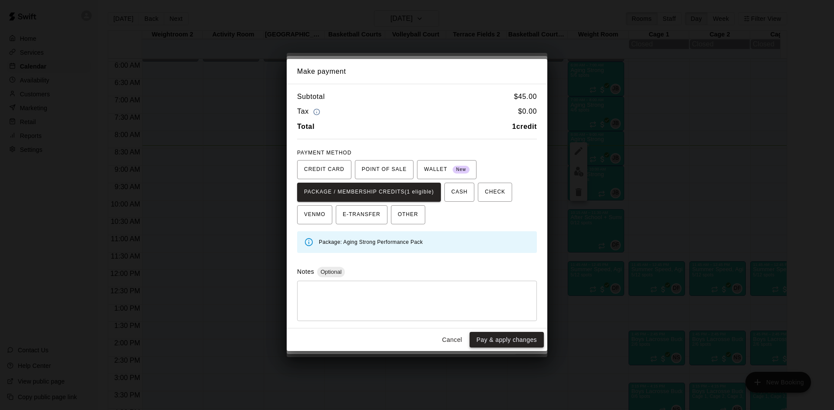
click at [489, 340] on button "Pay & apply changes" at bounding box center [506, 340] width 74 height 16
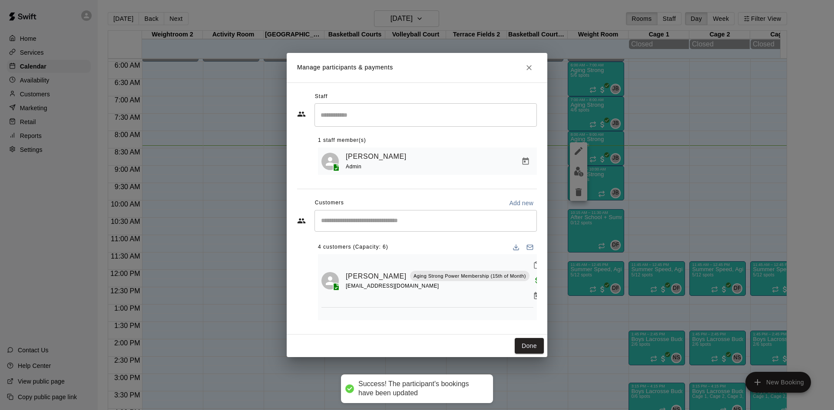
click at [424, 227] on div "​" at bounding box center [425, 221] width 222 height 22
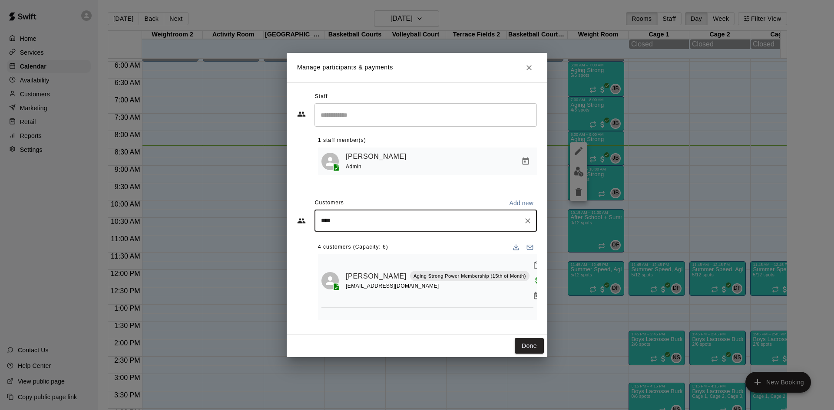
type input "*****"
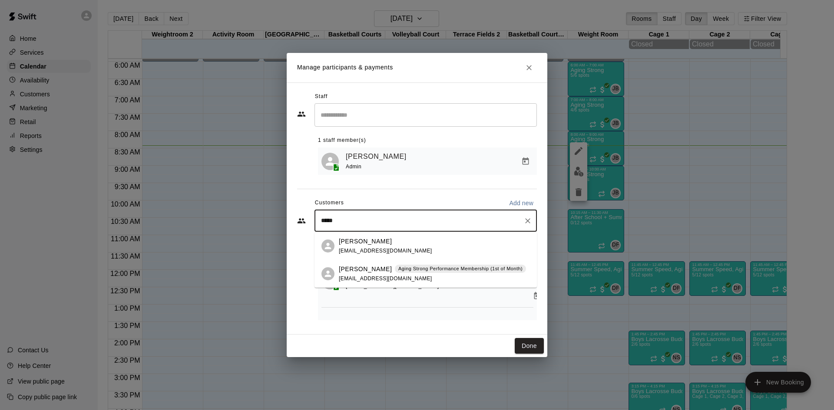
click at [412, 275] on div "Patti Callahan Aging Strong Performance Membership (1st of Month) patticallahan…" at bounding box center [432, 274] width 187 height 19
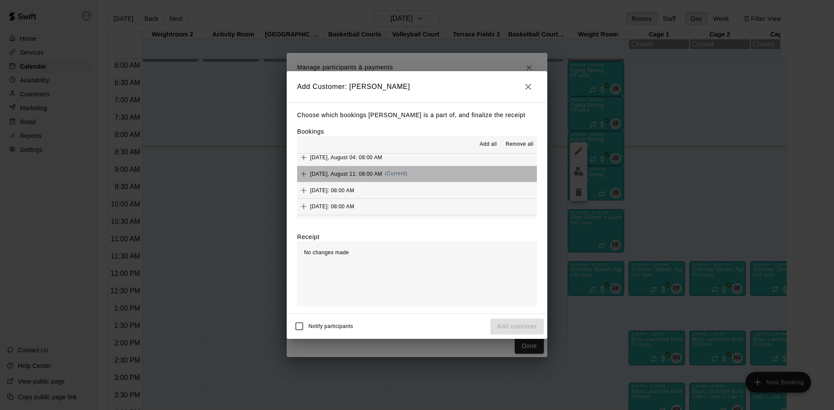
click at [421, 173] on button "Monday, August 11: 08:00 AM (Current)" at bounding box center [417, 174] width 240 height 16
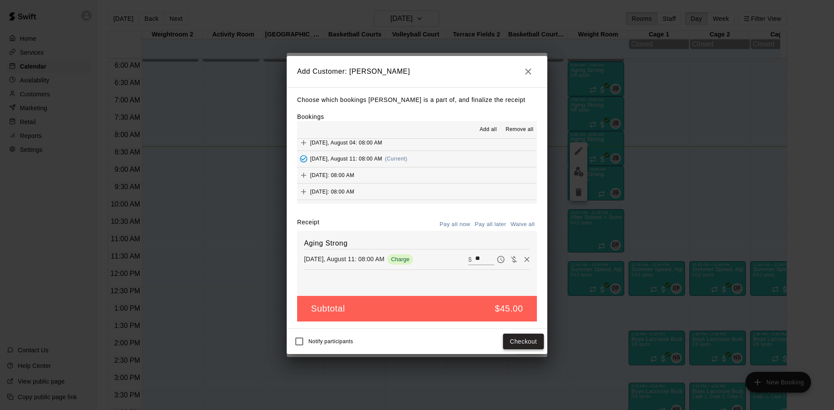
click at [521, 346] on button "Checkout" at bounding box center [523, 342] width 41 height 16
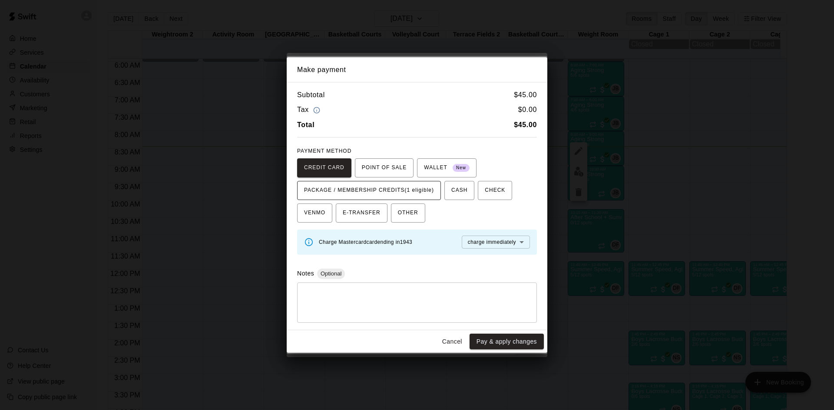
drag, startPoint x: 433, startPoint y: 187, endPoint x: 435, endPoint y: 194, distance: 6.6
click at [433, 188] on span "PACKAGE / MEMBERSHIP CREDITS (1 eligible)" at bounding box center [369, 191] width 130 height 14
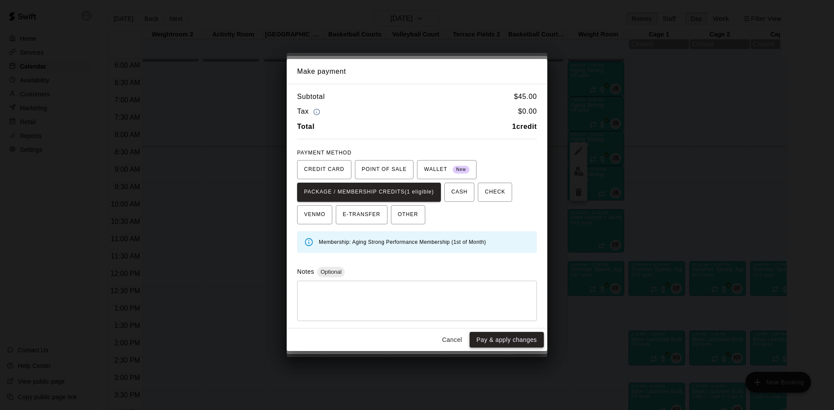
click at [490, 340] on button "Pay & apply changes" at bounding box center [506, 340] width 74 height 16
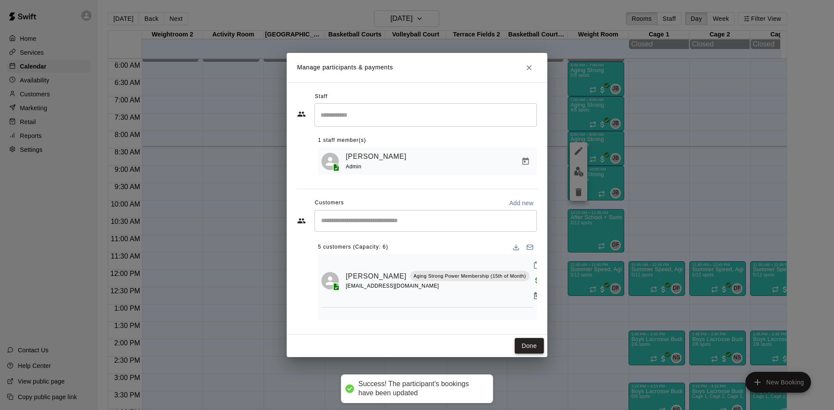
click at [525, 346] on button "Done" at bounding box center [529, 346] width 29 height 16
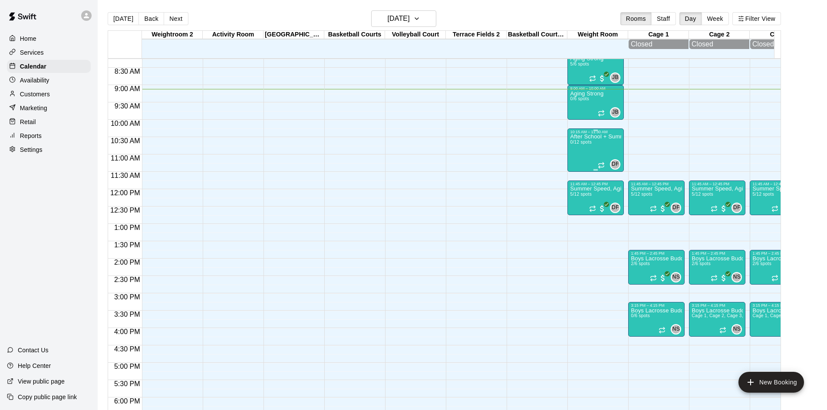
scroll to position [267, 0]
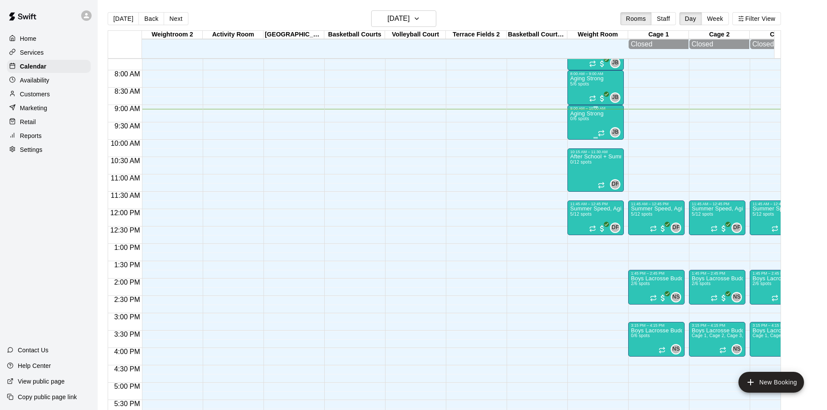
click at [580, 120] on span "0/6 spots" at bounding box center [579, 118] width 19 height 5
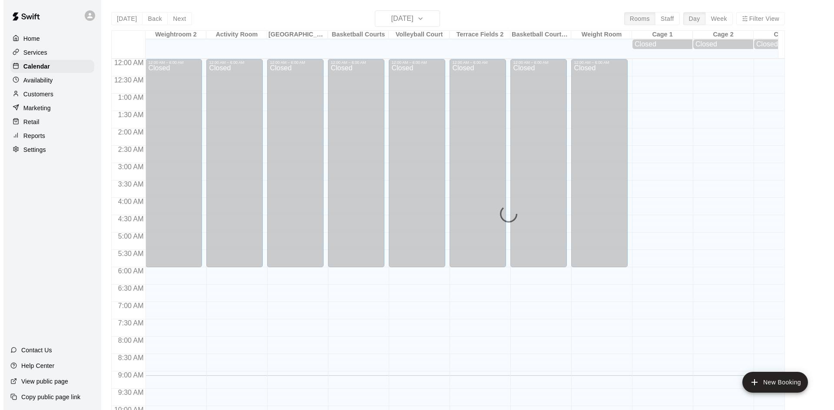
scroll to position [317, 0]
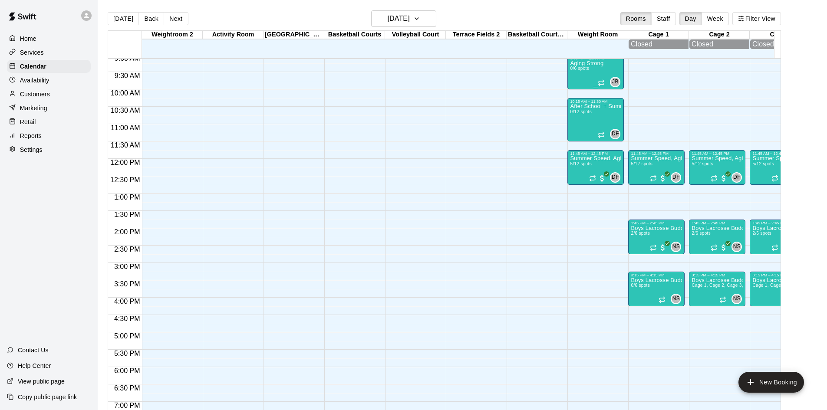
click at [581, 68] on div "Aging Strong 0/6 spots" at bounding box center [586, 265] width 33 height 410
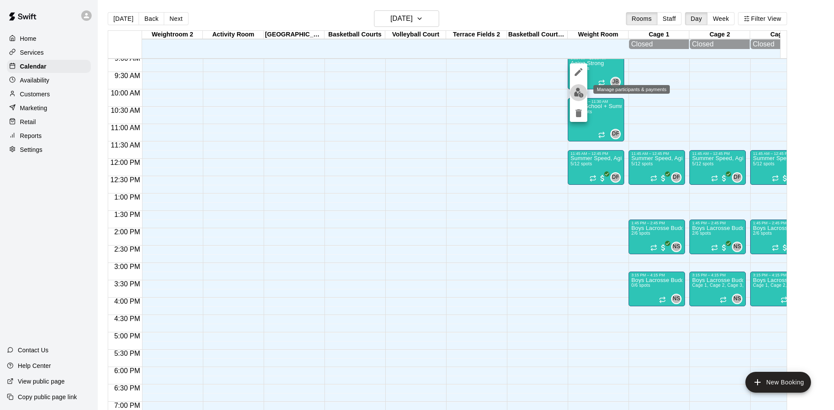
click at [580, 93] on img "edit" at bounding box center [579, 93] width 10 height 10
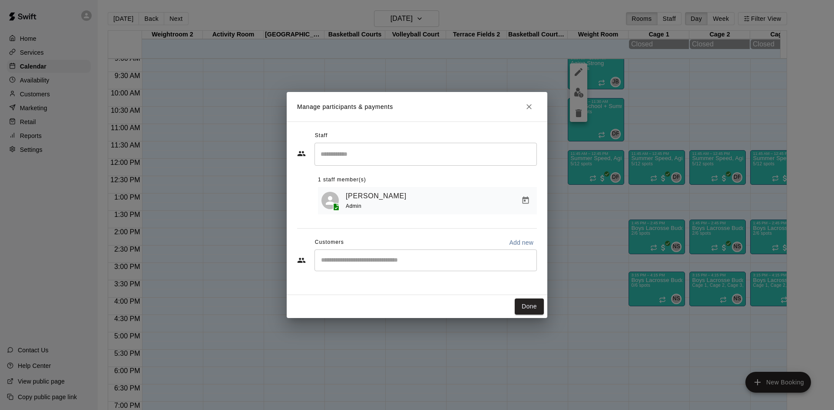
click at [453, 261] on input "Start typing to search customers..." at bounding box center [425, 260] width 214 height 9
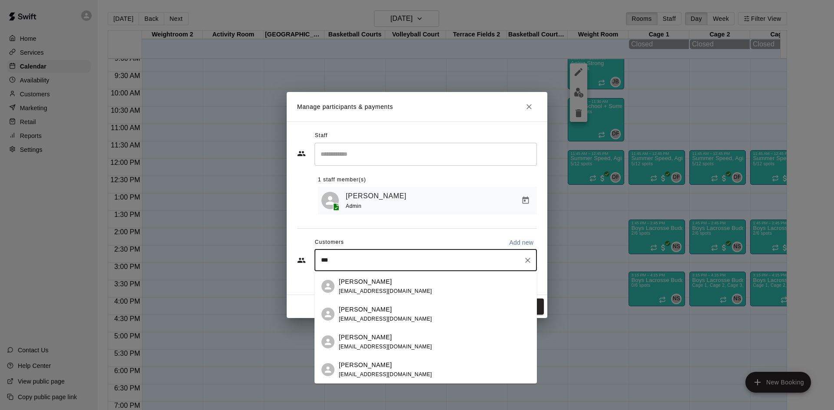
type input "****"
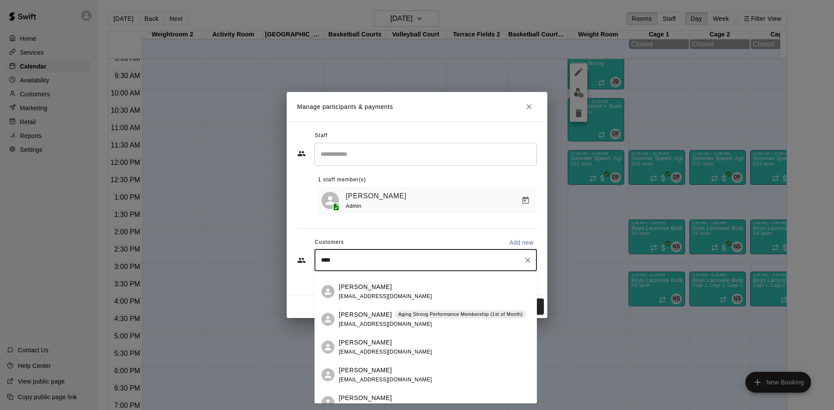
scroll to position [217, 0]
click at [435, 297] on div "[PERSON_NAME] Aging Strong Performance Membership (1st of Month) [EMAIL_ADDRESS…" at bounding box center [432, 292] width 187 height 19
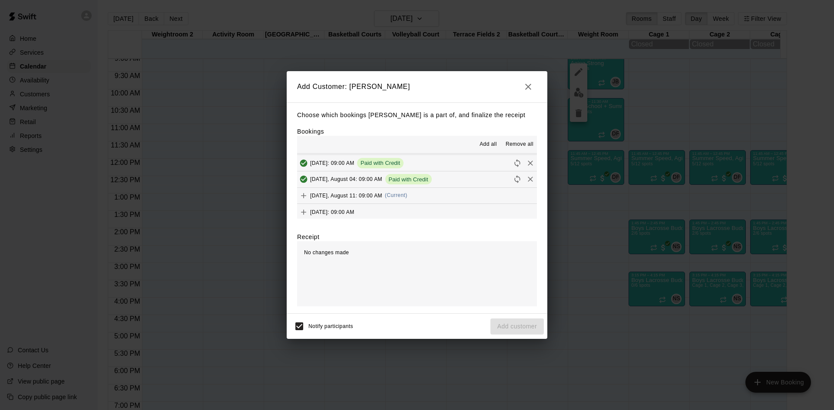
scroll to position [347, 0]
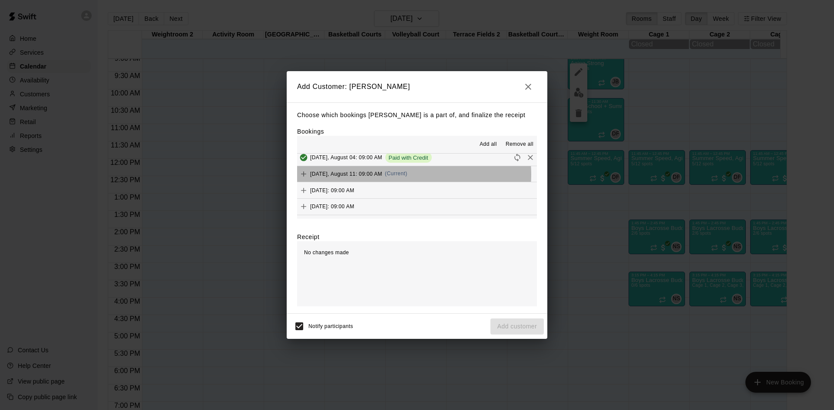
click at [402, 175] on span "(Current)" at bounding box center [396, 174] width 23 height 6
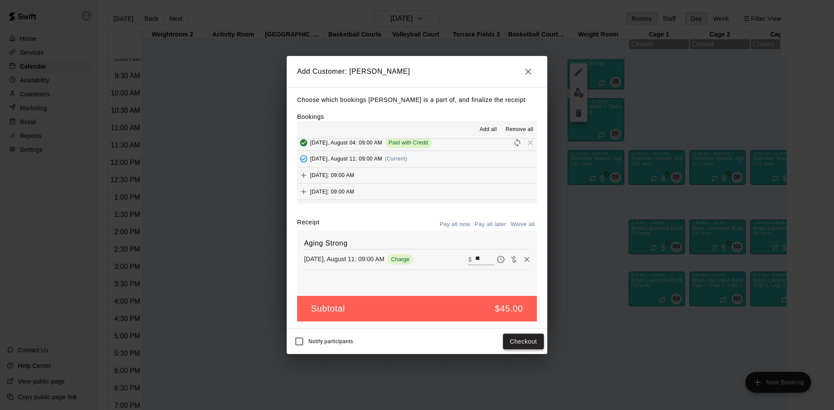
click at [518, 343] on button "Checkout" at bounding box center [523, 342] width 41 height 16
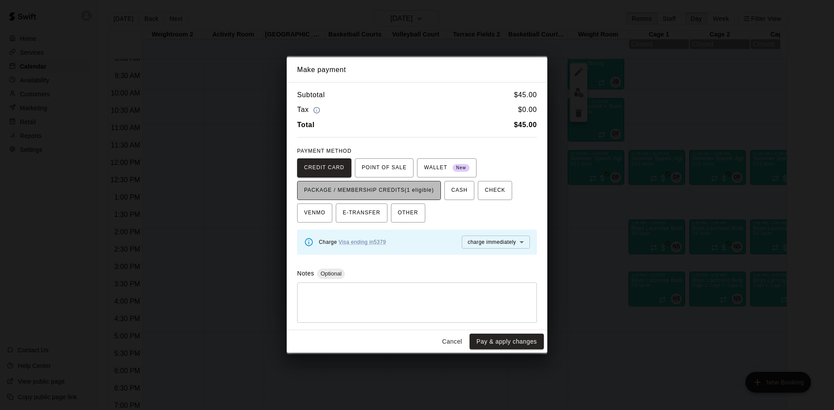
click at [414, 187] on span "PACKAGE / MEMBERSHIP CREDITS (1 eligible)" at bounding box center [369, 191] width 130 height 14
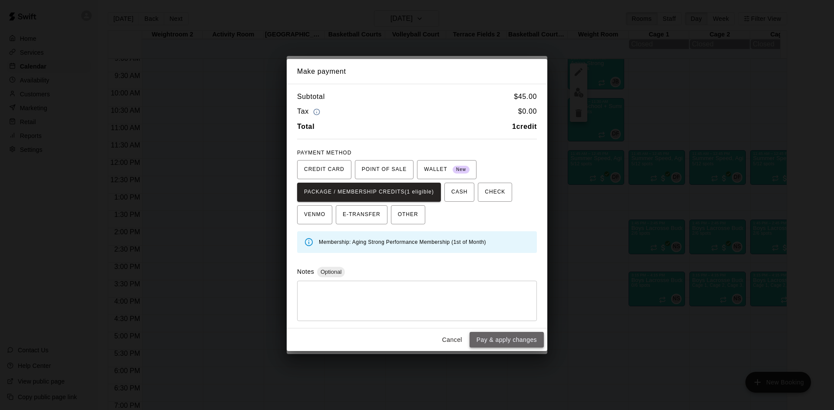
click at [480, 339] on button "Pay & apply changes" at bounding box center [506, 340] width 74 height 16
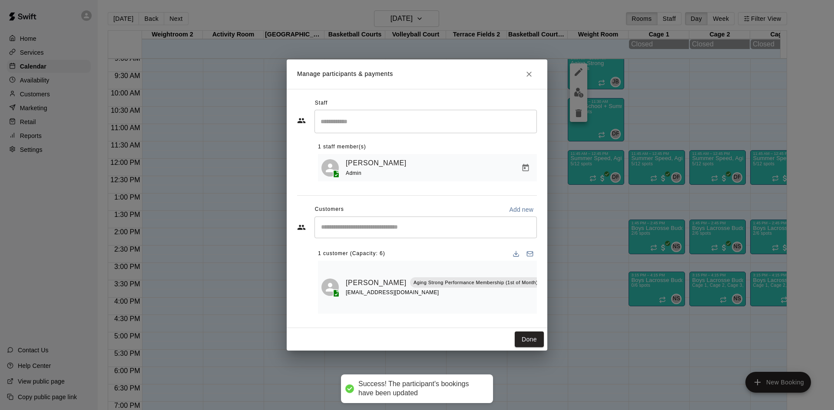
click at [399, 232] on input "Start typing to search customers..." at bounding box center [425, 227] width 214 height 9
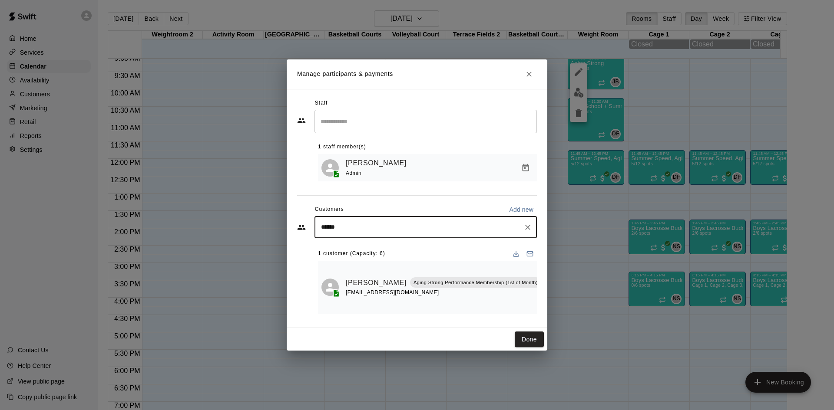
type input "*******"
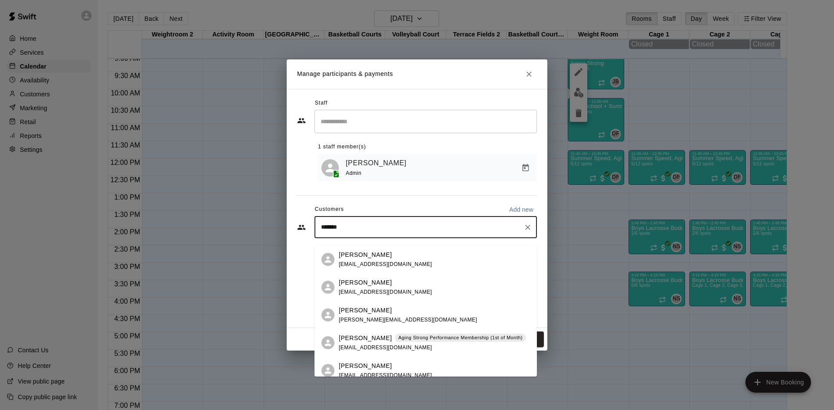
click at [399, 341] on p "Aging Strong Performance Membership (1st of Month)" at bounding box center [460, 337] width 124 height 7
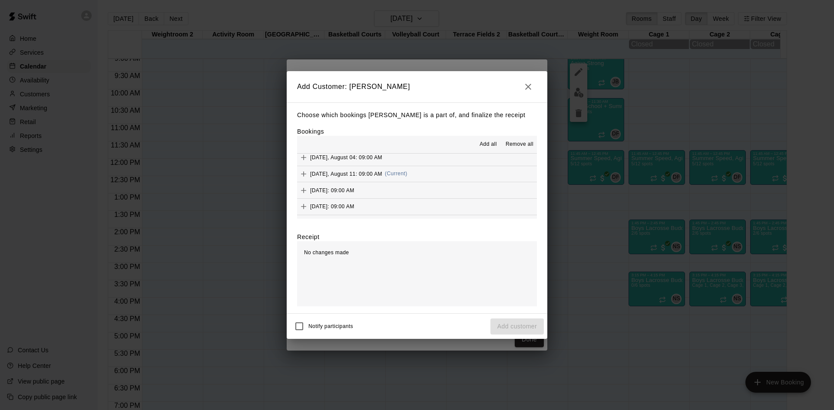
click at [419, 178] on button "[DATE], August 11: 09:00 AM (Current)" at bounding box center [417, 174] width 240 height 16
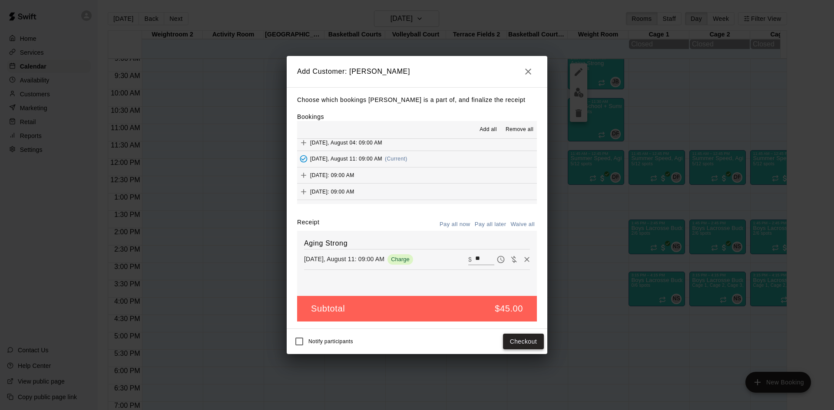
click at [523, 340] on button "Checkout" at bounding box center [523, 342] width 41 height 16
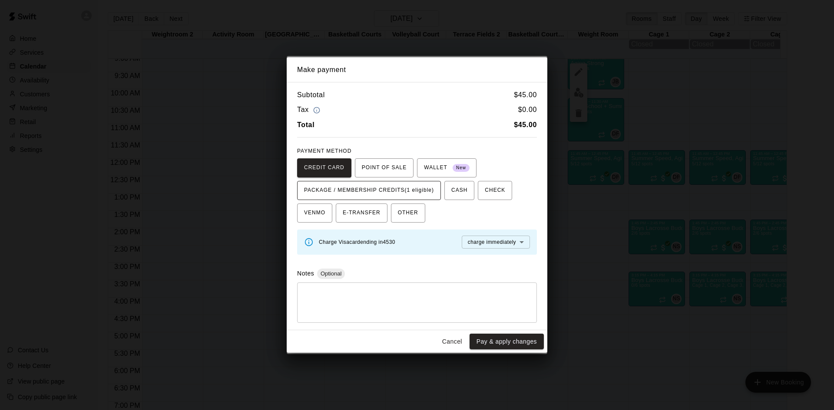
click at [402, 187] on span "PACKAGE / MEMBERSHIP CREDITS (1 eligible)" at bounding box center [369, 191] width 130 height 14
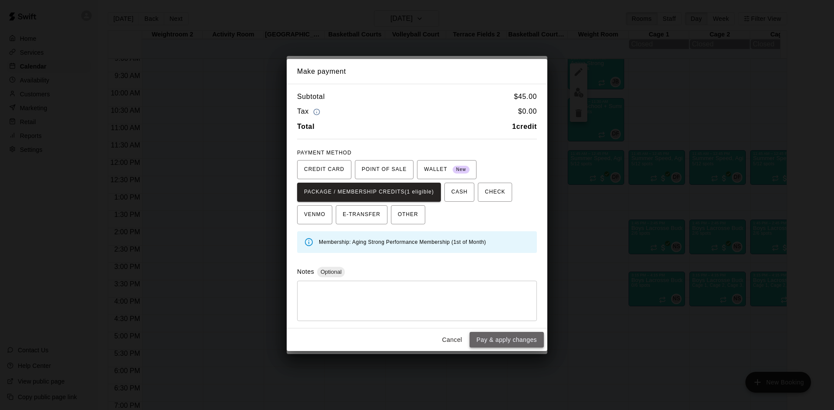
click at [498, 338] on button "Pay & apply changes" at bounding box center [506, 340] width 74 height 16
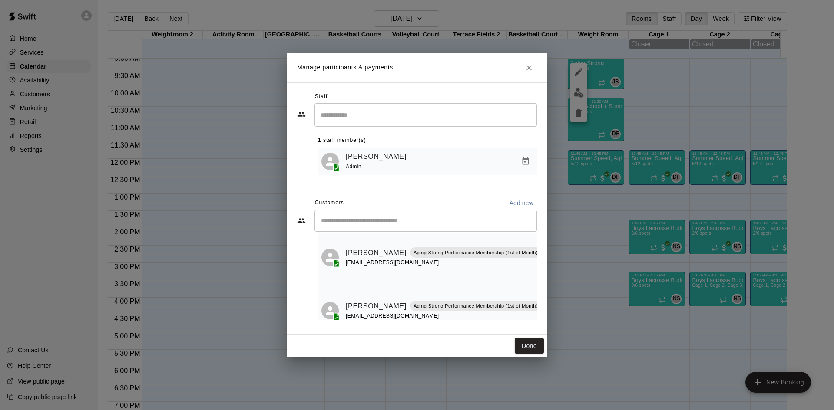
scroll to position [44, 0]
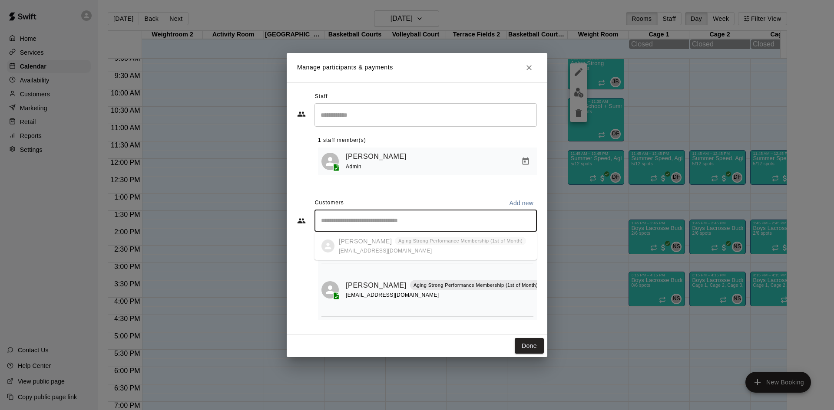
click at [386, 224] on input "Start typing to search customers..." at bounding box center [425, 221] width 214 height 9
type input "*****"
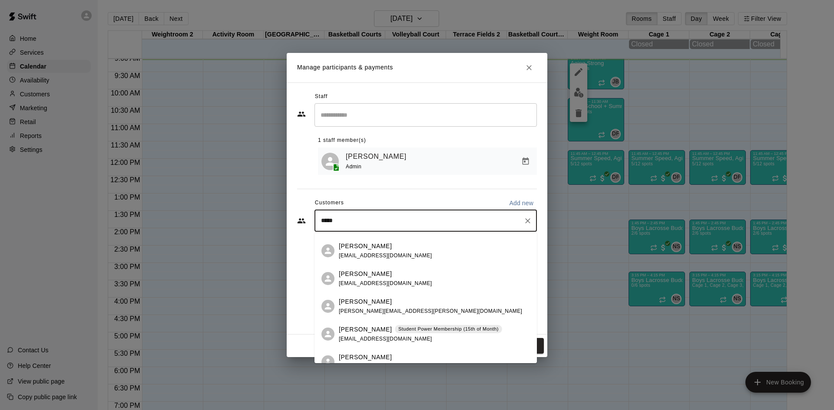
scroll to position [130, 0]
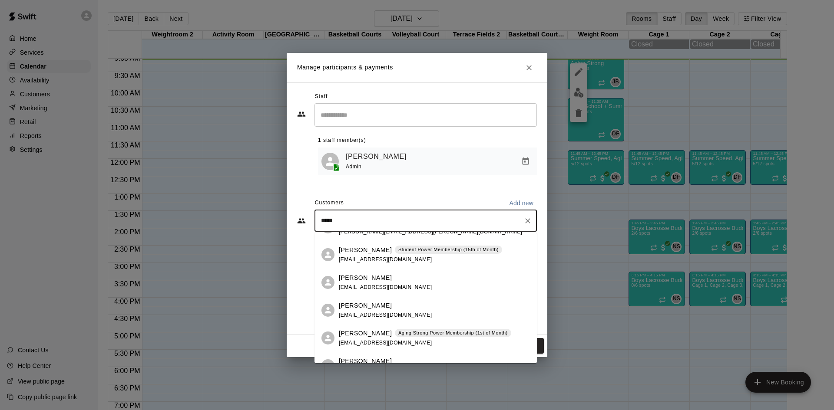
click at [406, 336] on p "Aging Strong Power Membership (1st of Month)" at bounding box center [452, 333] width 109 height 7
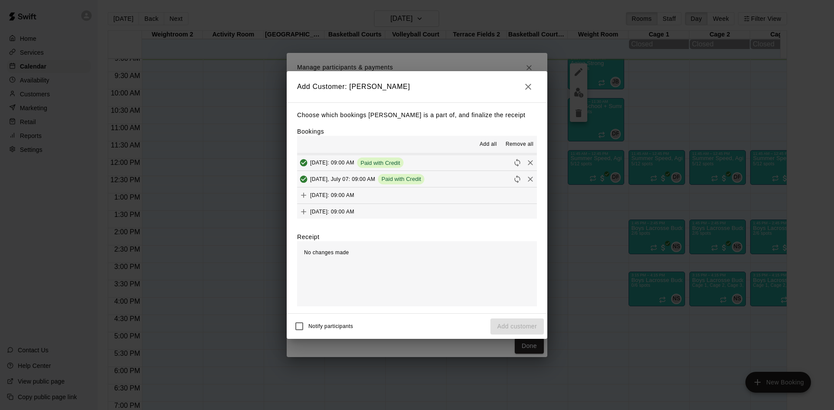
scroll to position [347, 0]
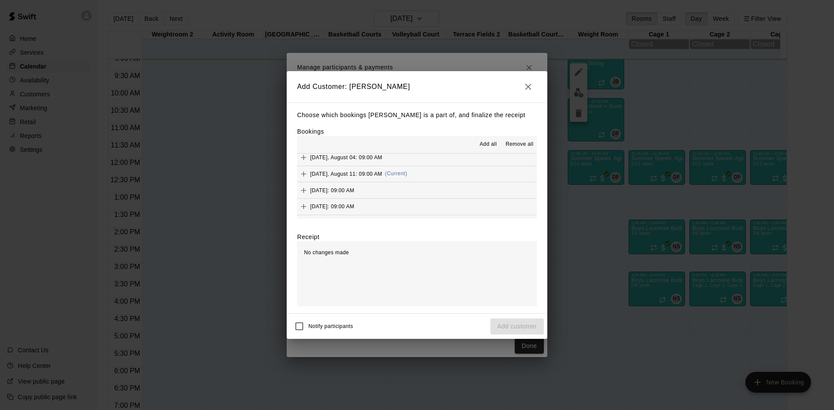
click at [412, 175] on button "[DATE], August 11: 09:00 AM (Current)" at bounding box center [417, 174] width 240 height 16
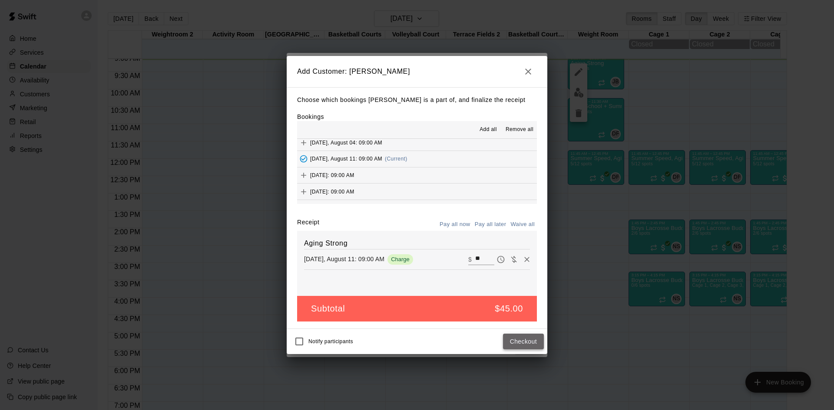
click at [530, 338] on button "Checkout" at bounding box center [523, 342] width 41 height 16
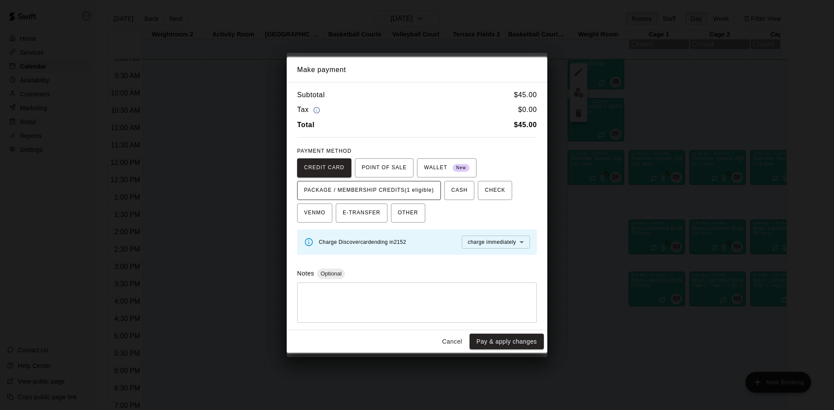
click at [423, 192] on span "PACKAGE / MEMBERSHIP CREDITS (1 eligible)" at bounding box center [369, 191] width 130 height 14
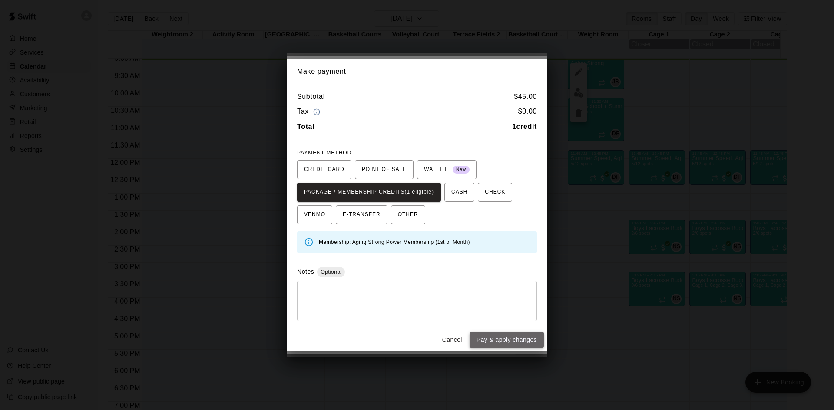
click at [486, 339] on button "Pay & apply changes" at bounding box center [506, 340] width 74 height 16
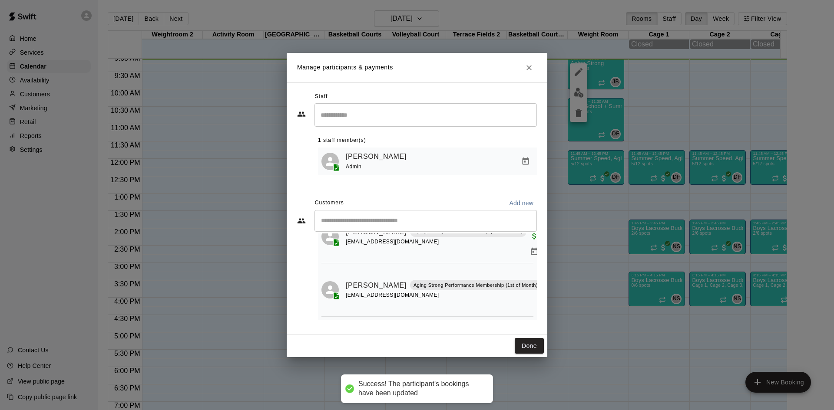
scroll to position [31, 0]
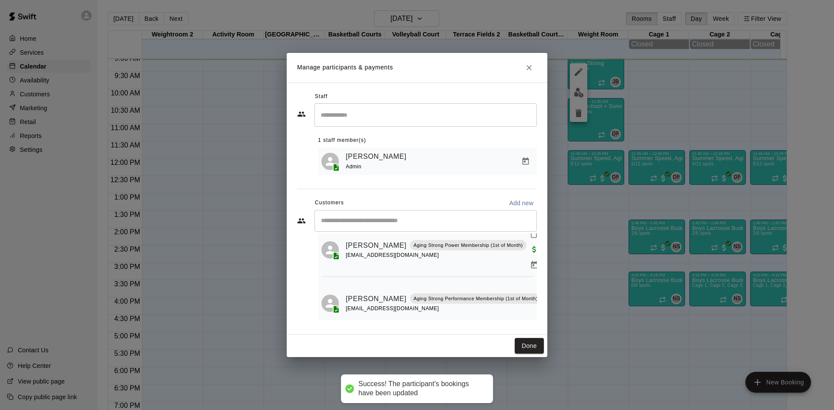
click at [417, 221] on input "Start typing to search customers..." at bounding box center [425, 221] width 214 height 9
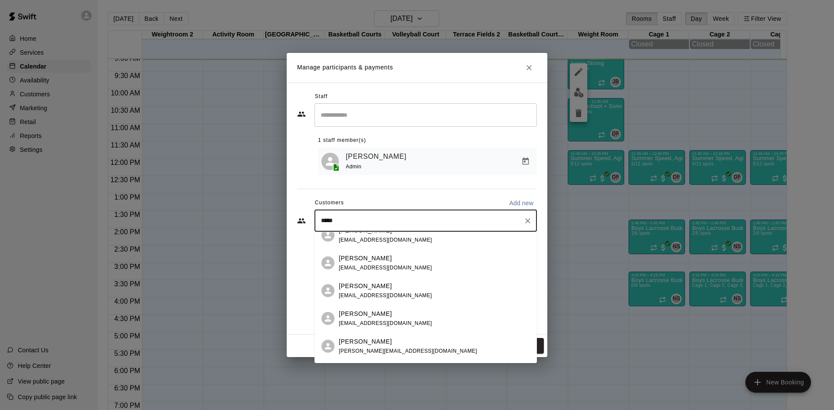
scroll to position [87, 0]
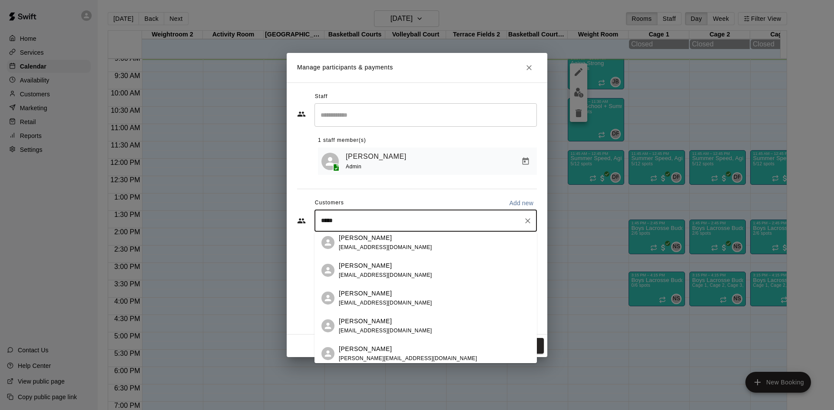
click at [412, 216] on div "***** ​" at bounding box center [425, 221] width 222 height 22
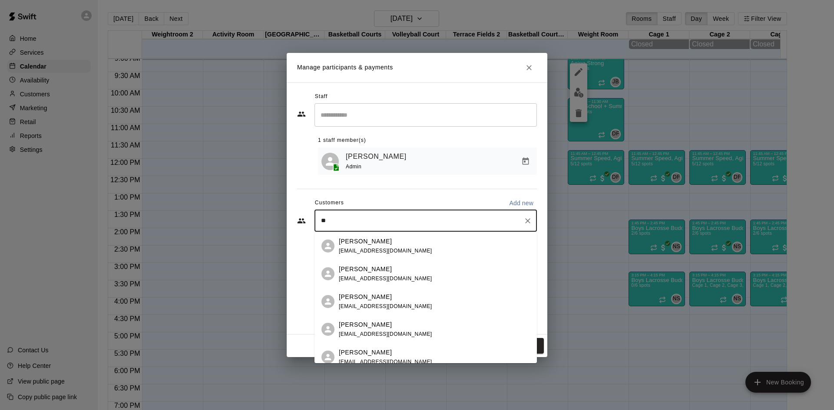
type input "*"
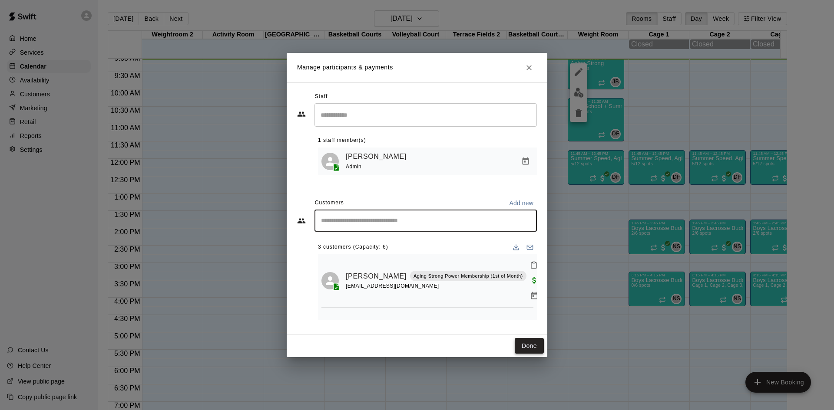
click at [534, 343] on button "Done" at bounding box center [529, 346] width 29 height 16
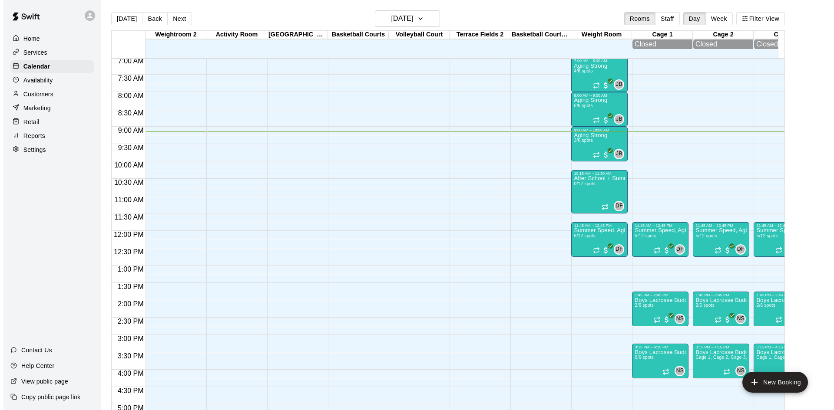
scroll to position [230, 0]
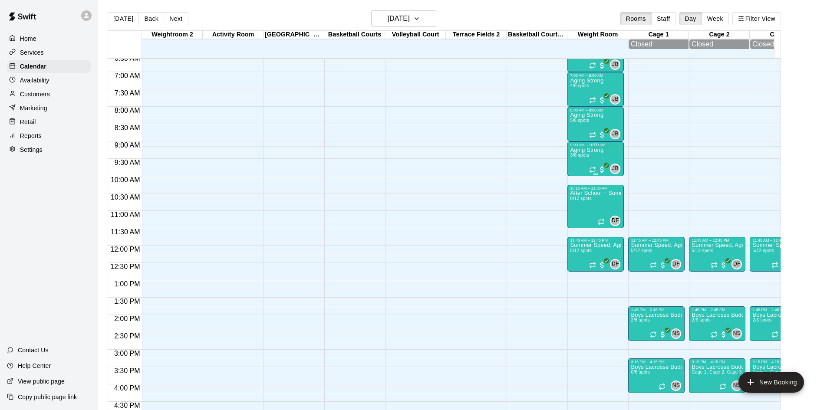
click at [594, 150] on p "Aging Strong" at bounding box center [586, 150] width 33 height 0
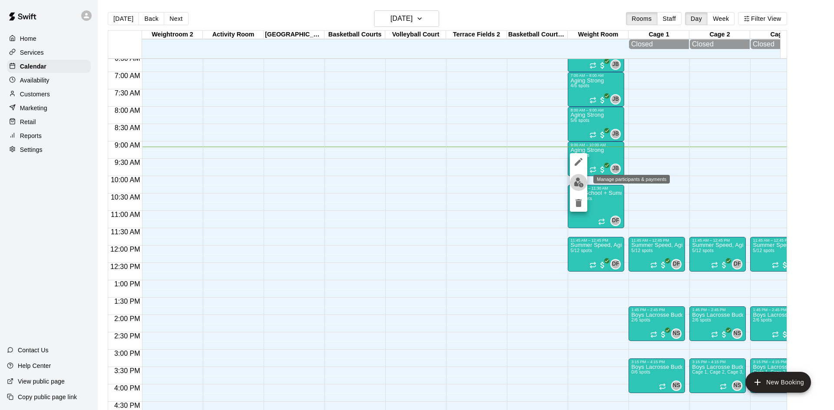
click at [581, 183] on img "edit" at bounding box center [579, 183] width 10 height 10
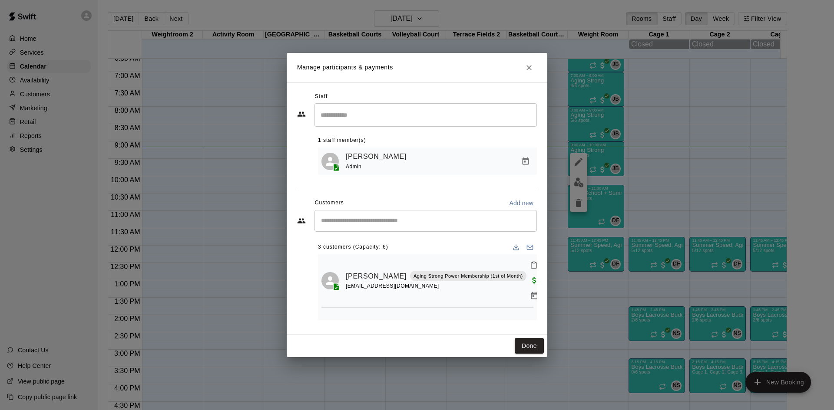
click at [481, 223] on input "Start typing to search customers..." at bounding box center [425, 221] width 214 height 9
type input "******"
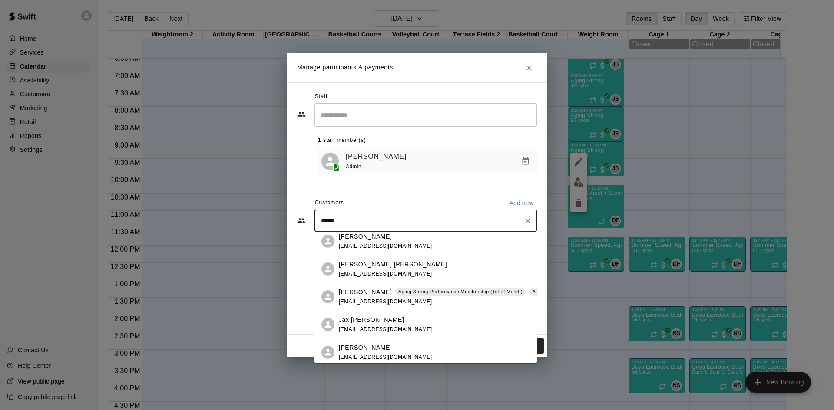
scroll to position [119, 0]
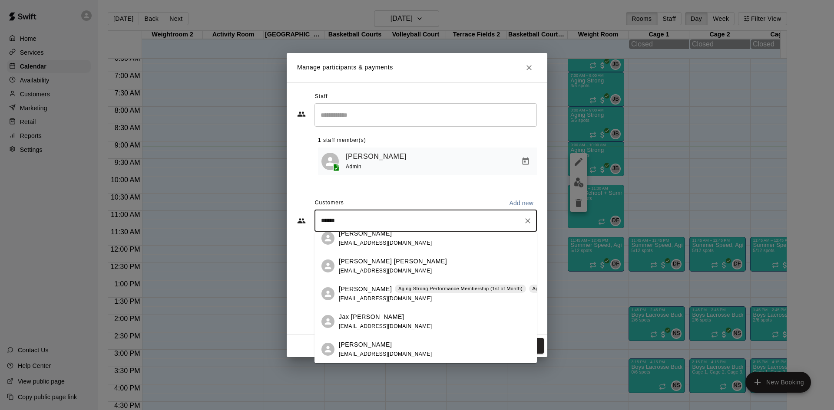
click at [423, 297] on div "[PERSON_NAME] Aging Strong Performance Membership (1st of Month) Aging Strong P…" at bounding box center [559, 294] width 440 height 19
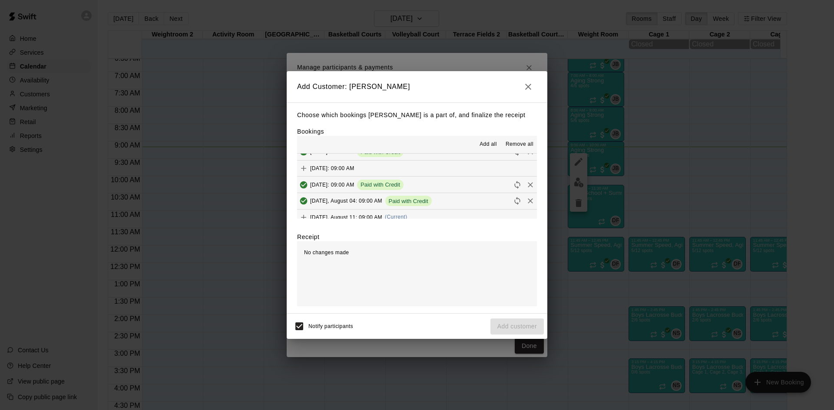
scroll to position [347, 0]
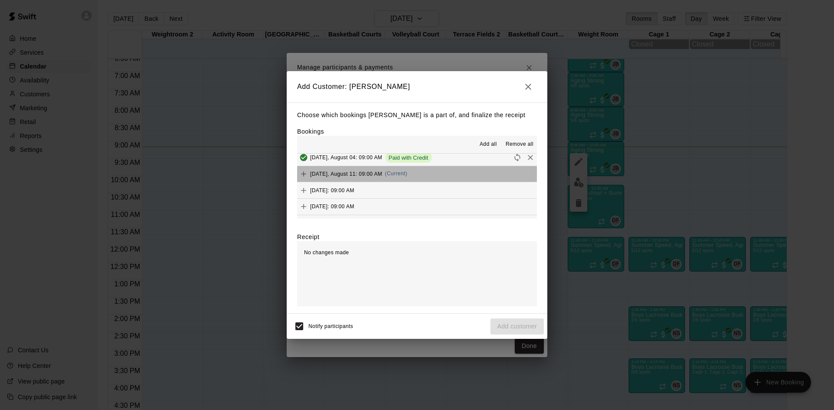
click at [437, 170] on button "[DATE], August 11: 09:00 AM (Current)" at bounding box center [417, 174] width 240 height 16
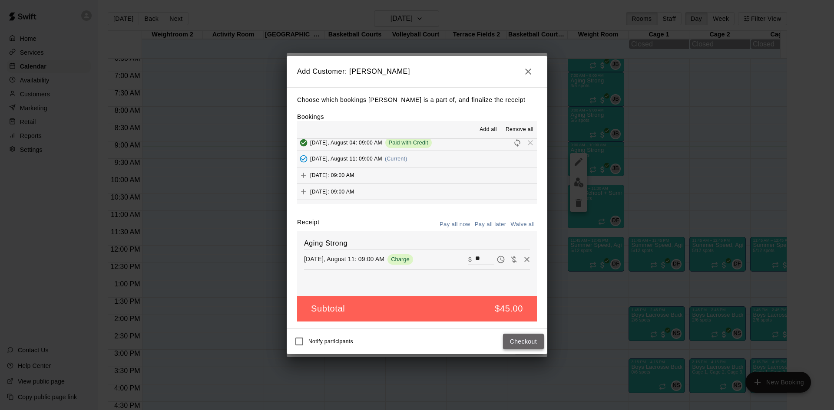
click at [525, 345] on button "Checkout" at bounding box center [523, 342] width 41 height 16
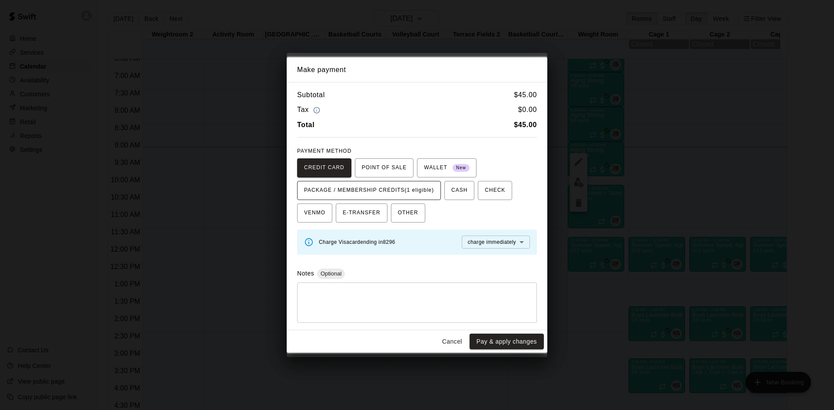
click at [428, 192] on span "PACKAGE / MEMBERSHIP CREDITS (1 eligible)" at bounding box center [369, 191] width 130 height 14
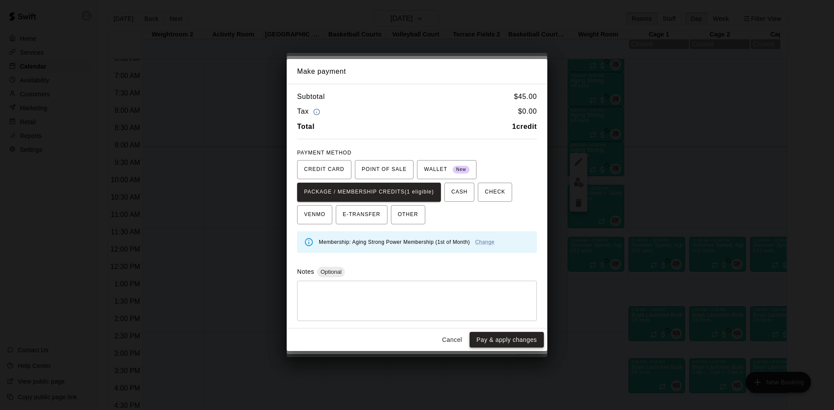
click at [484, 333] on button "Pay & apply changes" at bounding box center [506, 340] width 74 height 16
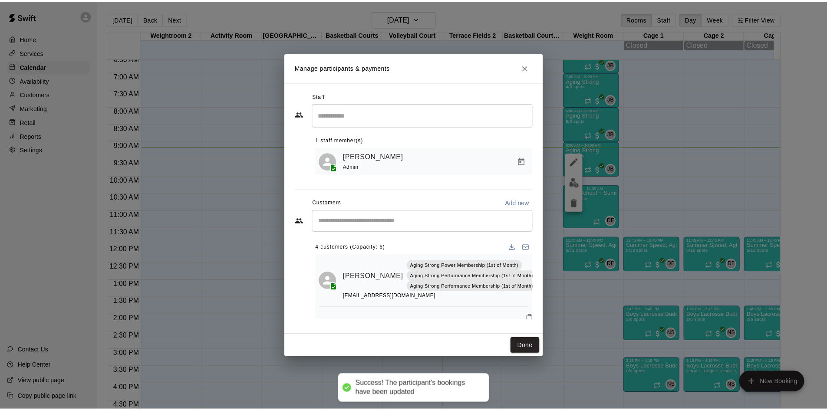
scroll to position [0, 0]
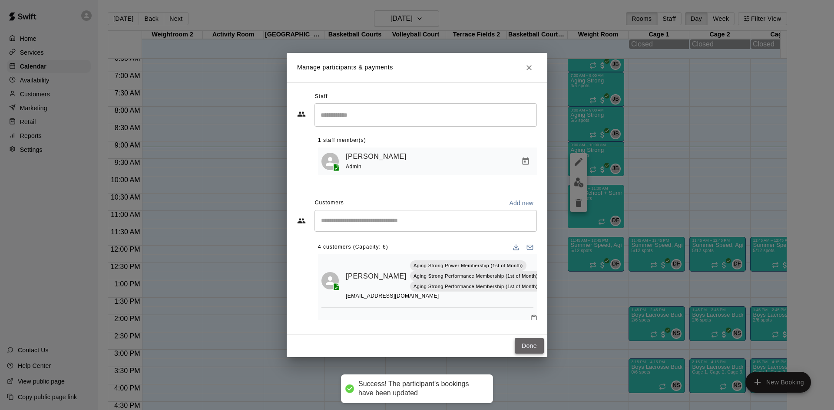
click at [521, 349] on button "Done" at bounding box center [529, 346] width 29 height 16
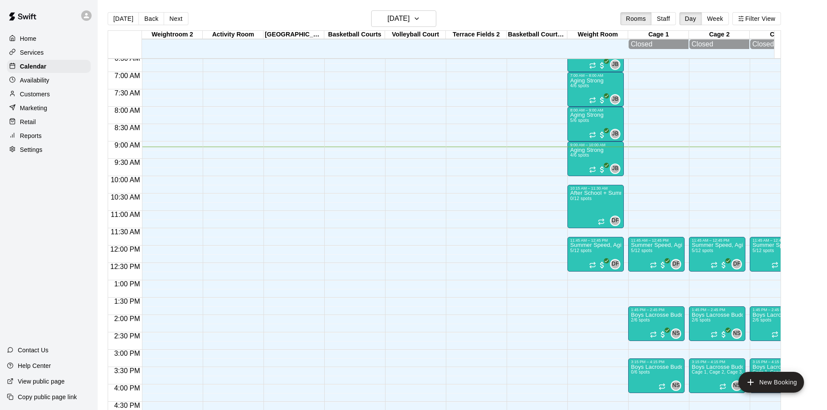
scroll to position [187, 0]
